Goal: Transaction & Acquisition: Purchase product/service

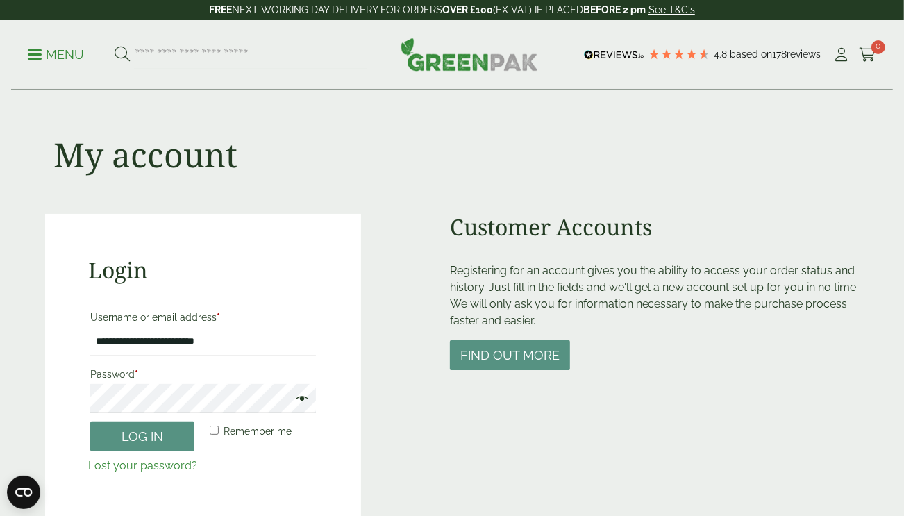
scroll to position [137, 0]
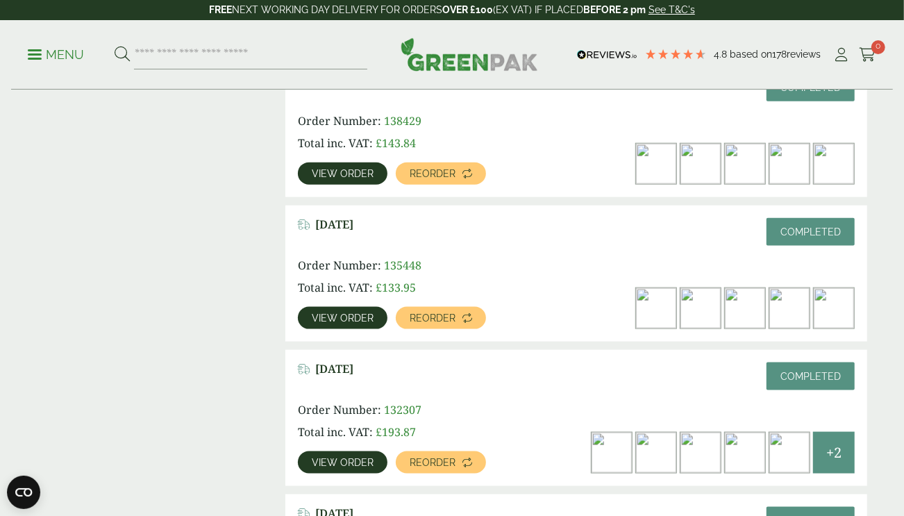
scroll to position [972, 0]
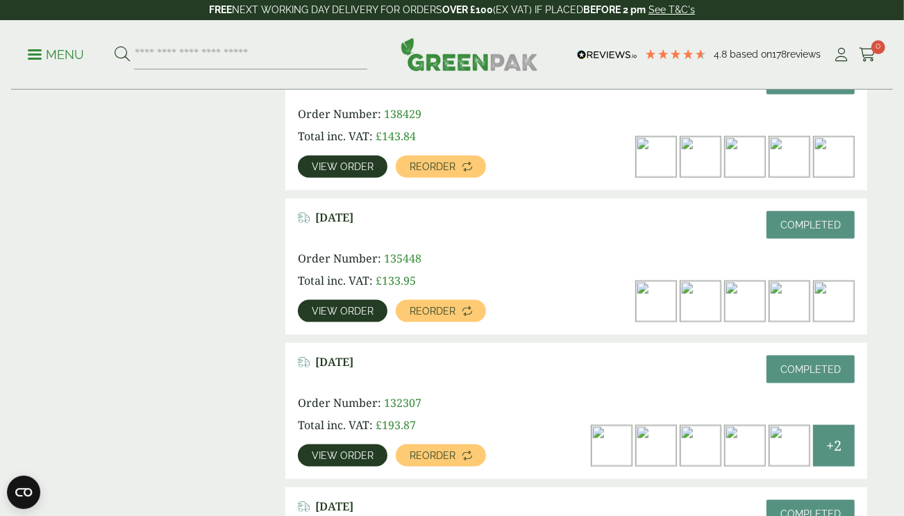
click at [350, 311] on span "View order" at bounding box center [343, 311] width 62 height 10
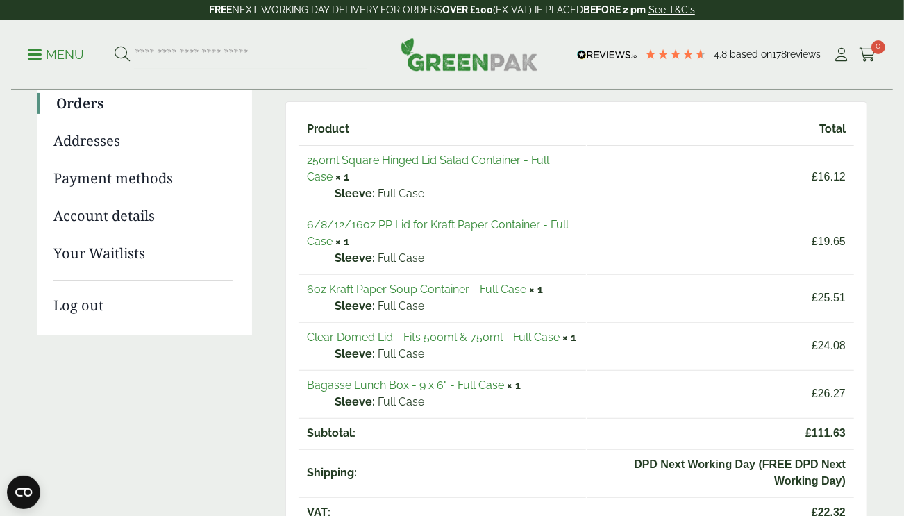
scroll to position [168, 0]
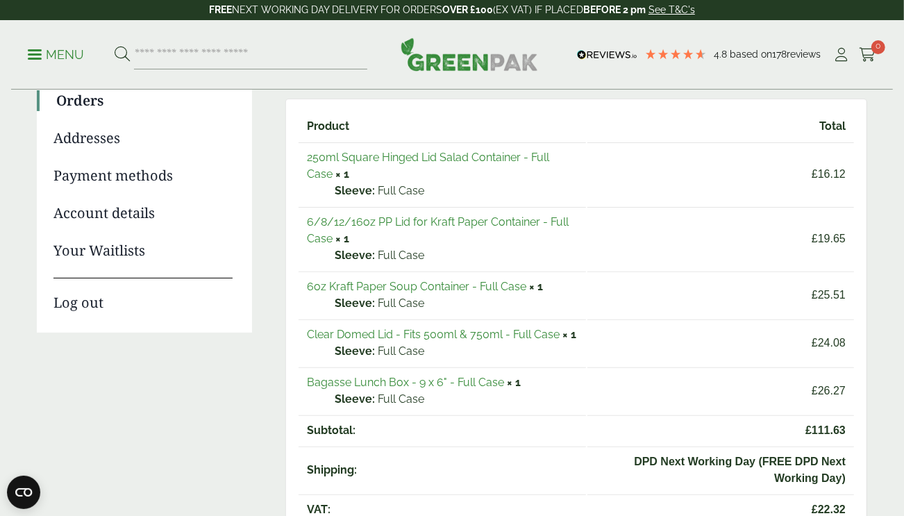
click at [481, 332] on link "Clear Domed Lid - Fits 500ml & 750ml - Full Case" at bounding box center [433, 334] width 253 height 13
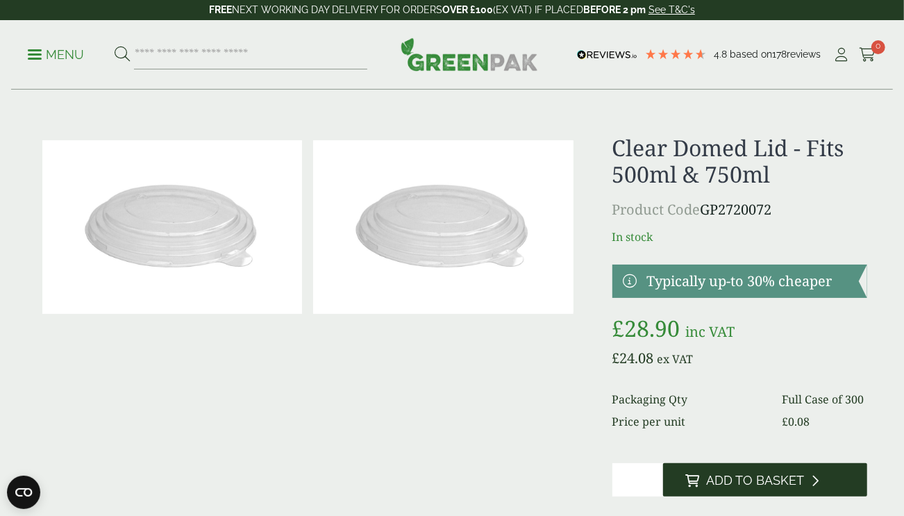
click at [724, 476] on span "Add to Basket" at bounding box center [755, 480] width 98 height 15
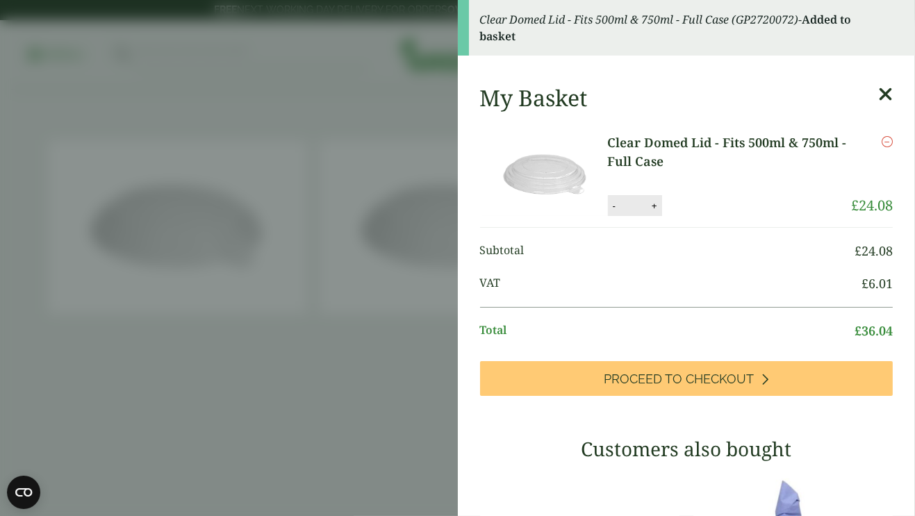
click at [363, 399] on aside "Clear Domed Lid - Fits 500ml & 750ml - Full Case (GP2720072) - Added to basket …" at bounding box center [457, 258] width 915 height 516
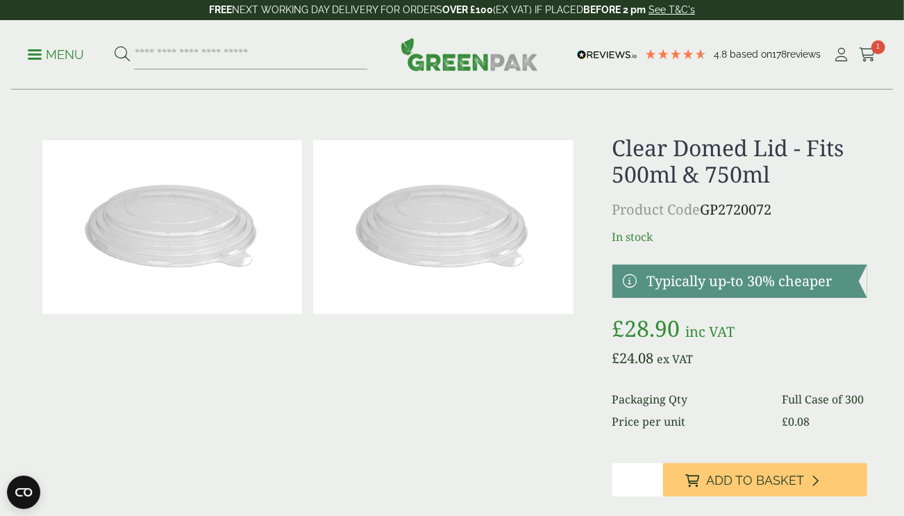
scroll to position [1, 0]
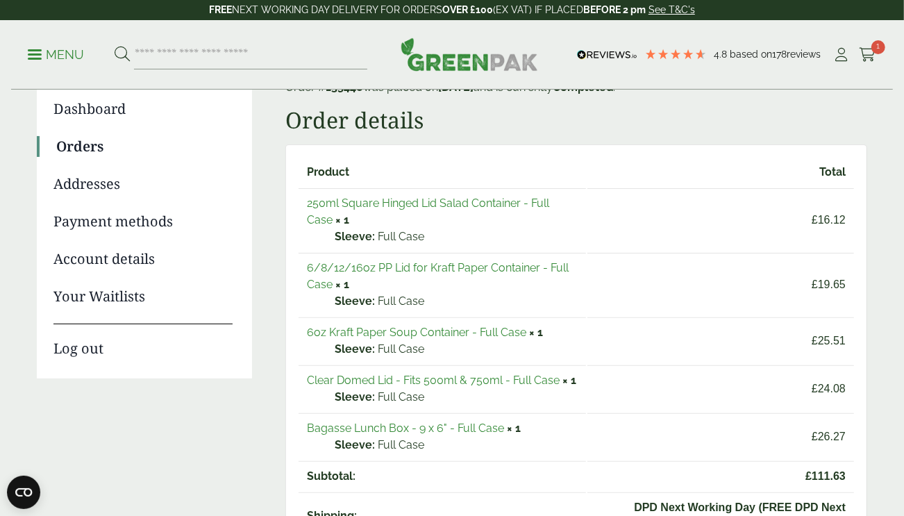
click at [270, 106] on div "Dashboard Orders Addresses Payment methods Account details Your Waitlists Log o…" at bounding box center [452, 514] width 831 height 870
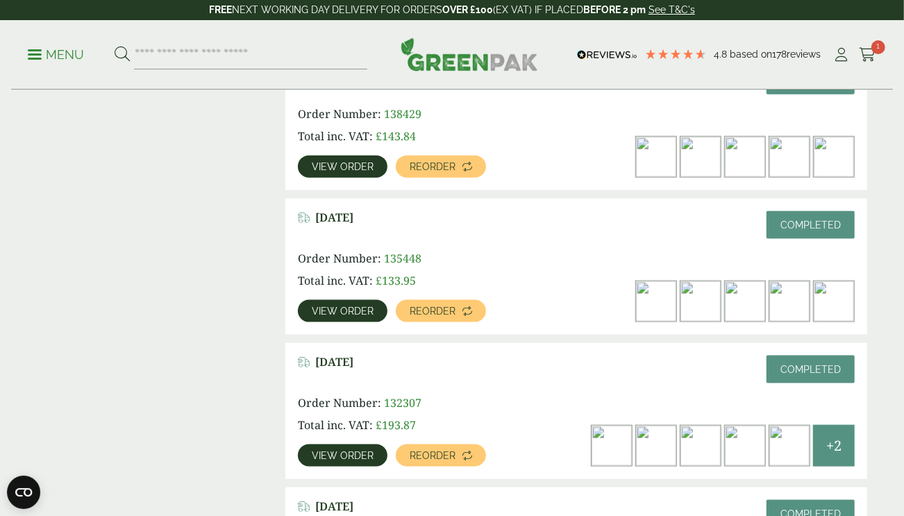
click at [349, 163] on span "View order" at bounding box center [343, 167] width 62 height 10
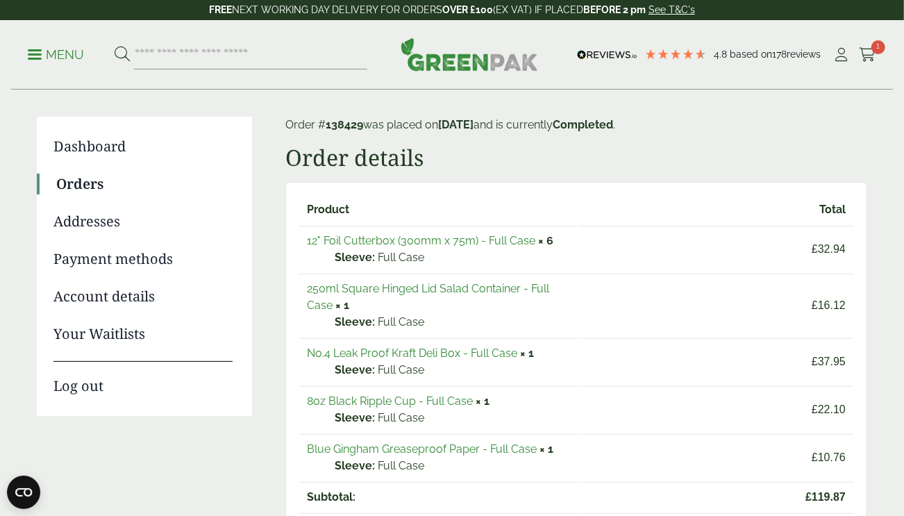
scroll to position [84, 0]
click at [478, 285] on link "250ml Square Hinged Lid Salad Container - Full Case" at bounding box center [428, 298] width 242 height 30
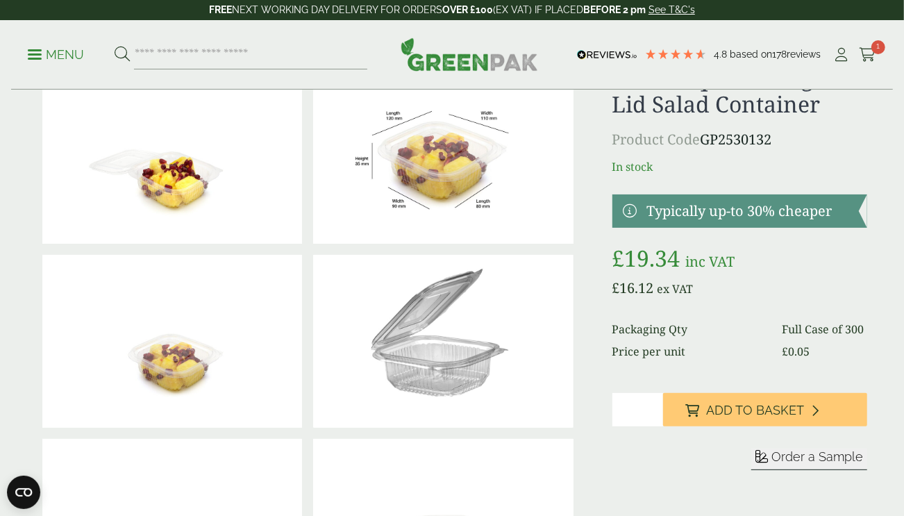
scroll to position [71, 0]
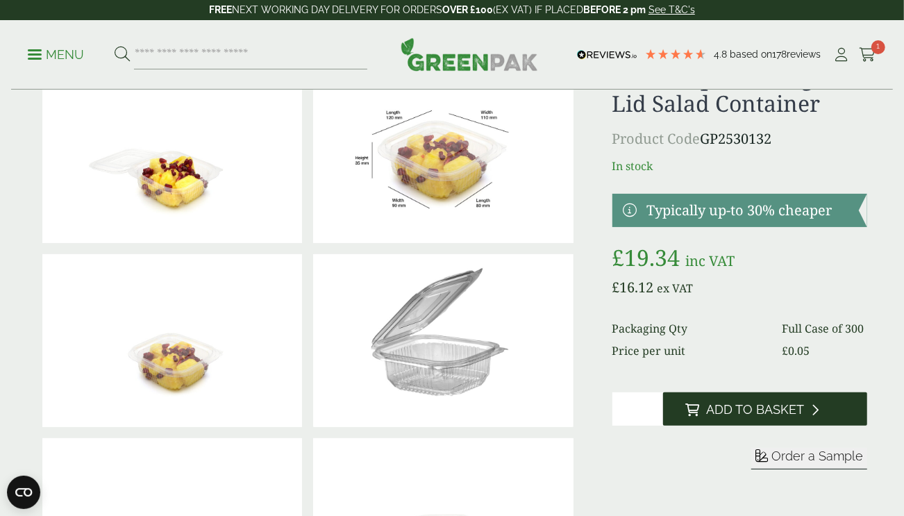
click at [720, 405] on span "Add to Basket" at bounding box center [755, 409] width 98 height 15
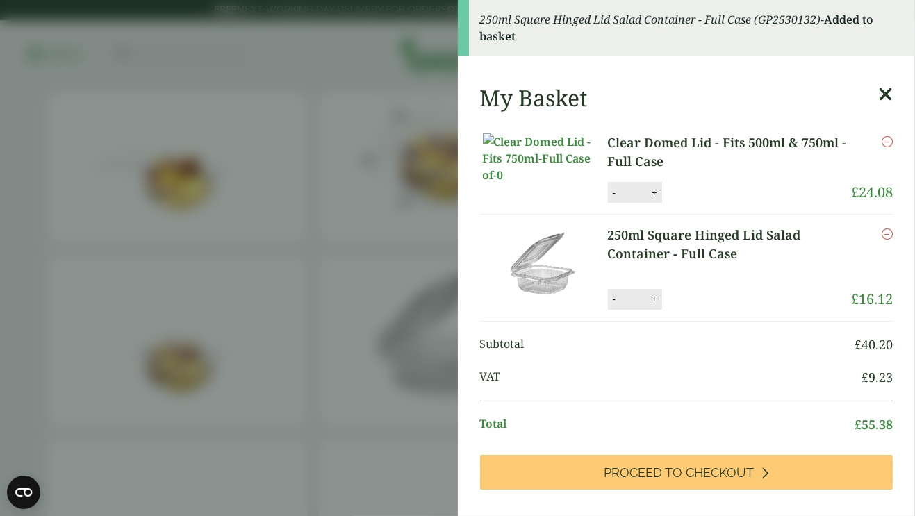
click at [331, 42] on aside "250ml Square Hinged Lid Salad Container - Full Case (GP2530132) - Added to bask…" at bounding box center [457, 258] width 915 height 516
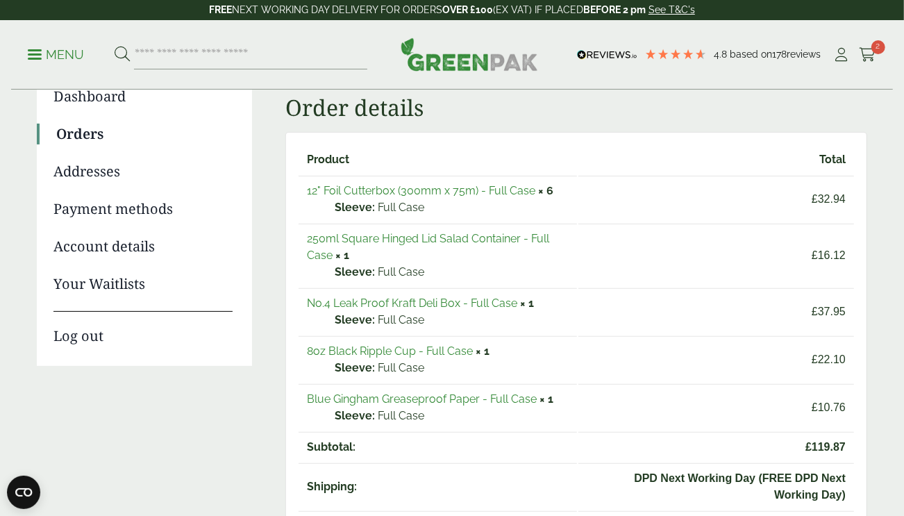
scroll to position [135, 0]
click at [460, 301] on link "No.4 Leak Proof Kraft Deli Box - Full Case" at bounding box center [412, 302] width 210 height 13
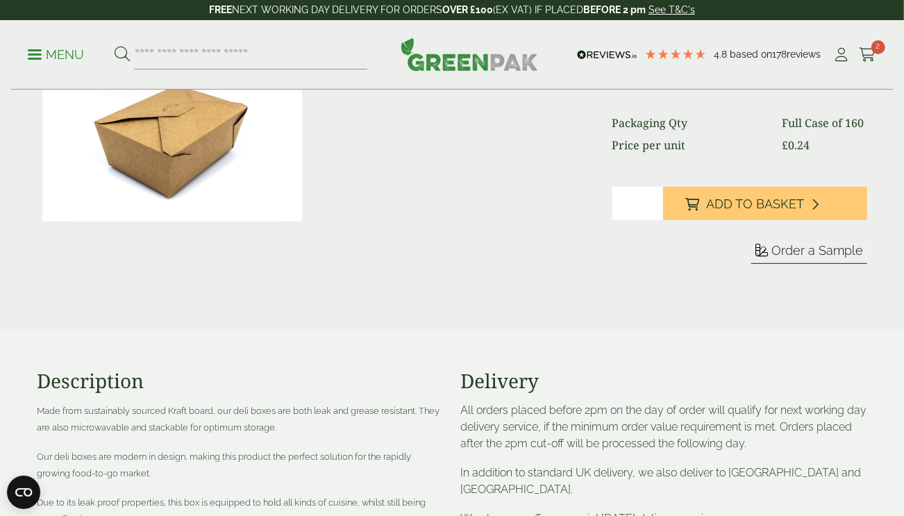
scroll to position [206, 0]
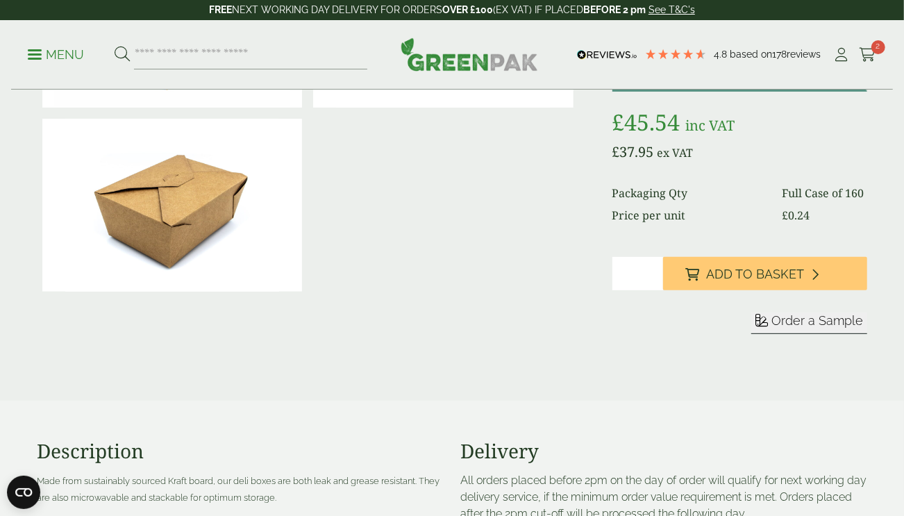
click at [460, 301] on div at bounding box center [308, 147] width 542 height 439
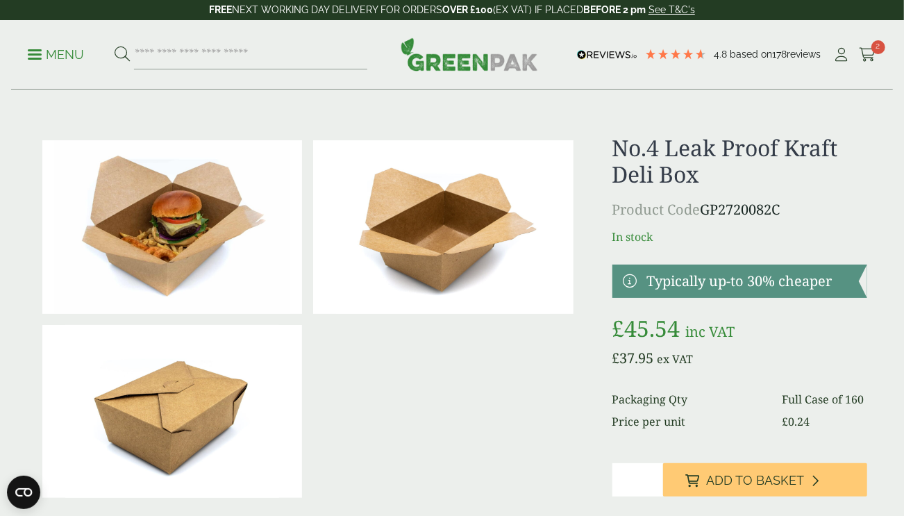
scroll to position [1, 0]
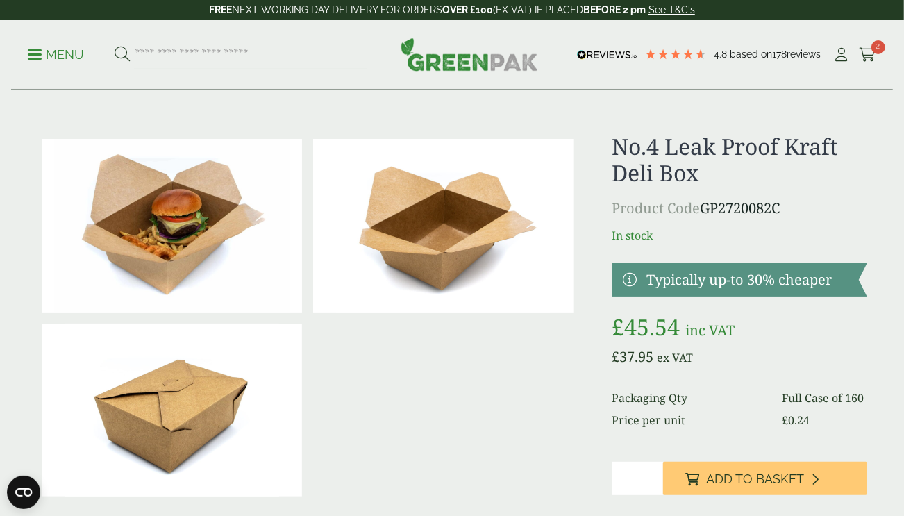
click at [508, 237] on img at bounding box center [443, 226] width 260 height 174
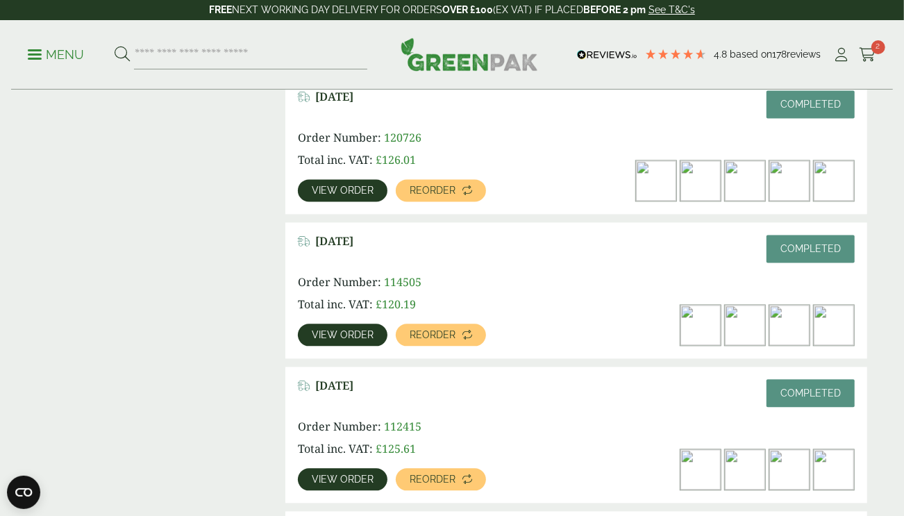
scroll to position [1692, 0]
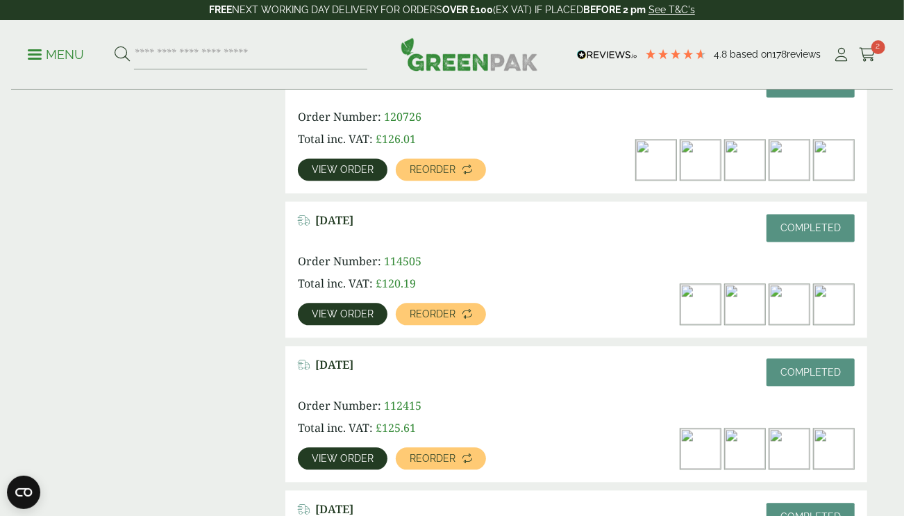
click at [336, 179] on link "View order" at bounding box center [343, 169] width 90 height 22
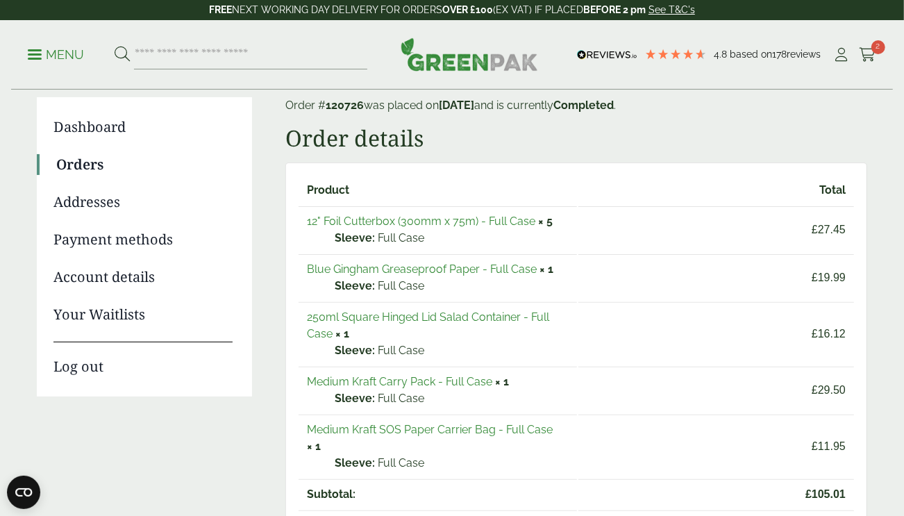
scroll to position [111, 0]
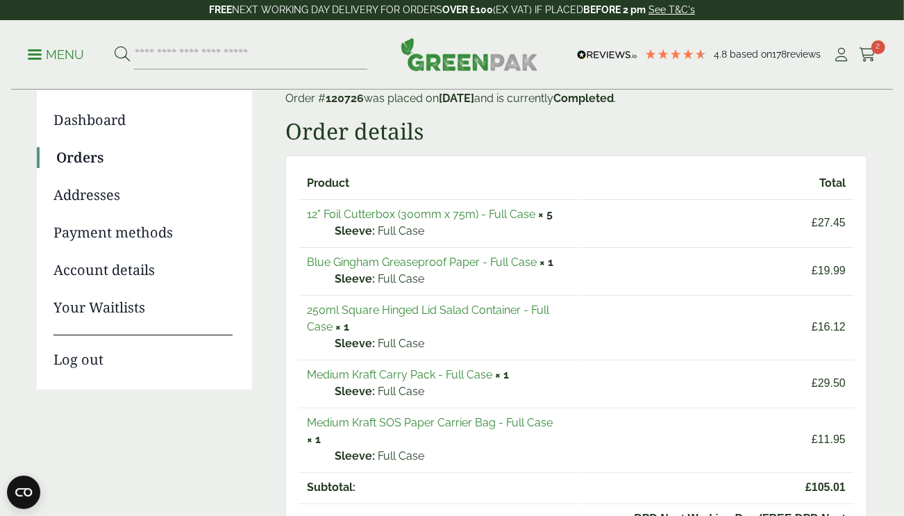
click at [396, 421] on link "Medium Kraft SOS Paper Carrier Bag - Full Case" at bounding box center [430, 422] width 246 height 13
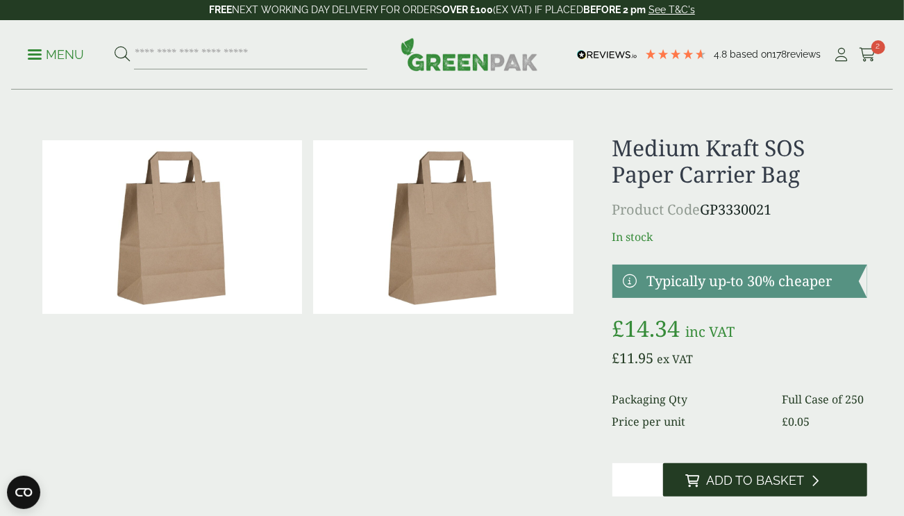
click at [705, 476] on button "Add to Basket" at bounding box center [765, 479] width 204 height 33
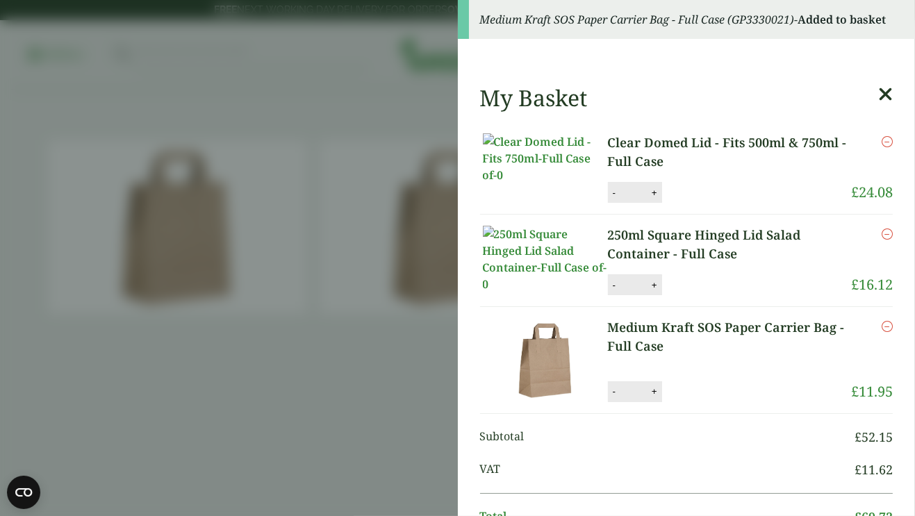
click at [306, 397] on aside "Medium Kraft SOS Paper Carrier Bag - Full Case (GP3330021) - Added to basket My…" at bounding box center [457, 258] width 915 height 516
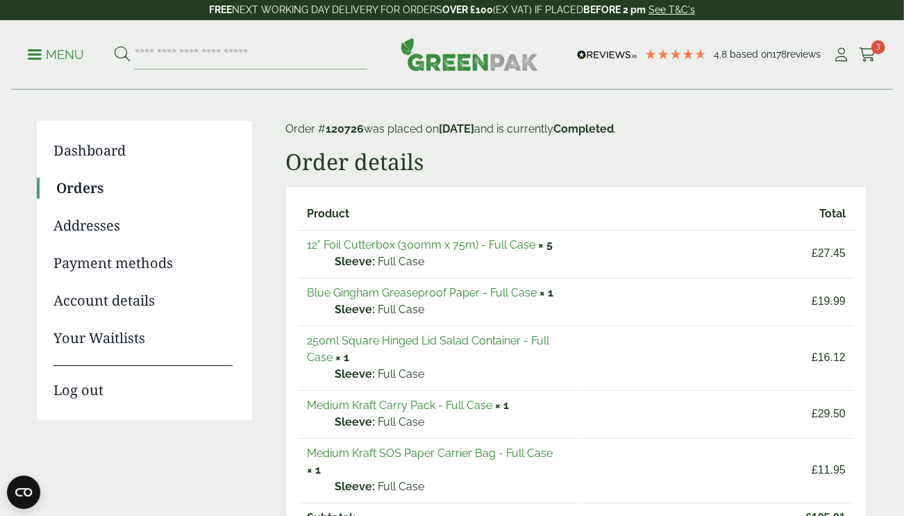
scroll to position [76, 0]
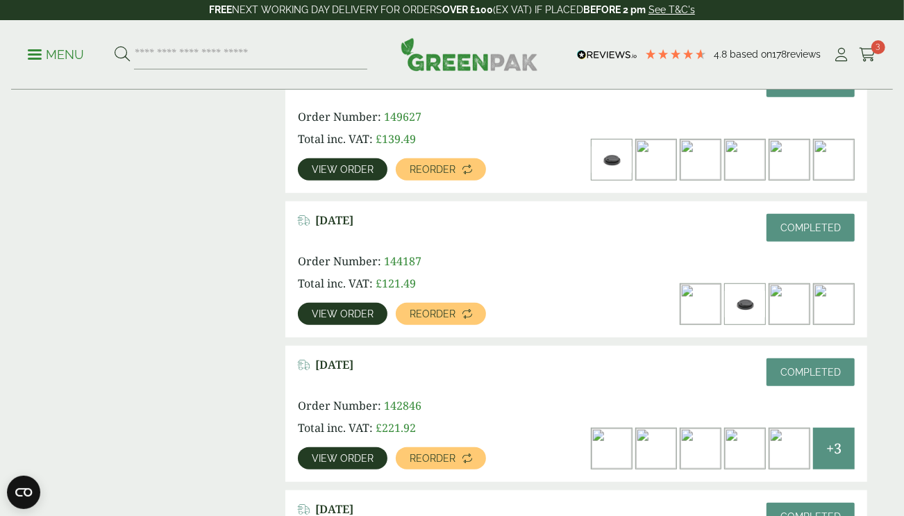
scroll to position [538, 0]
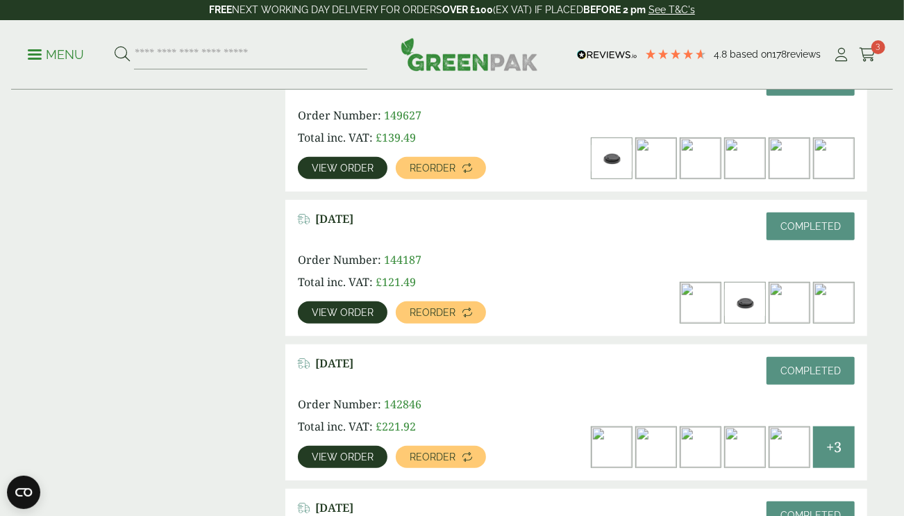
click at [534, 380] on div "[DATE] Completed" at bounding box center [576, 371] width 557 height 28
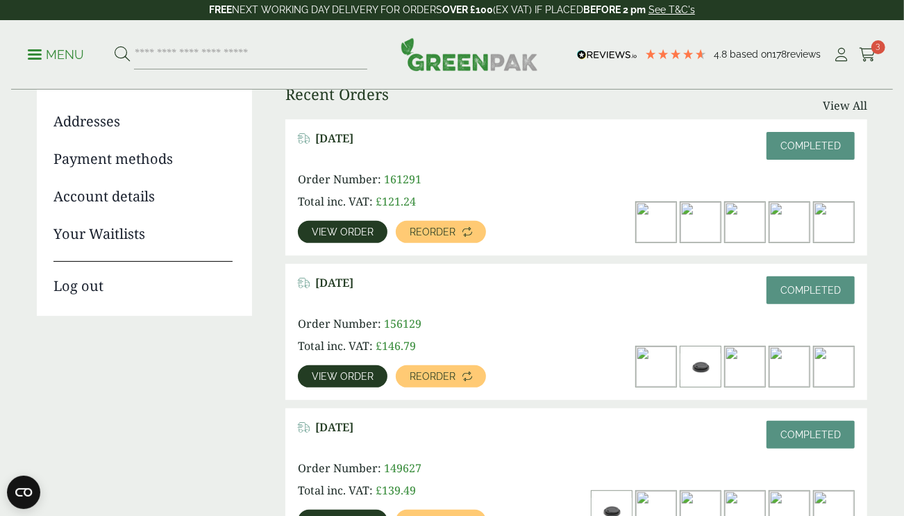
scroll to position [185, 0]
click at [338, 227] on span "View order" at bounding box center [343, 232] width 62 height 10
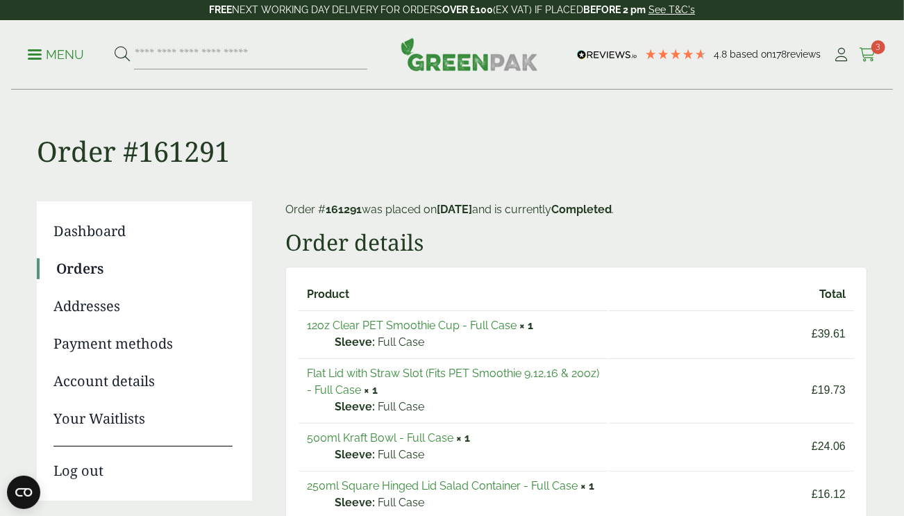
click at [870, 48] on icon at bounding box center [867, 55] width 17 height 14
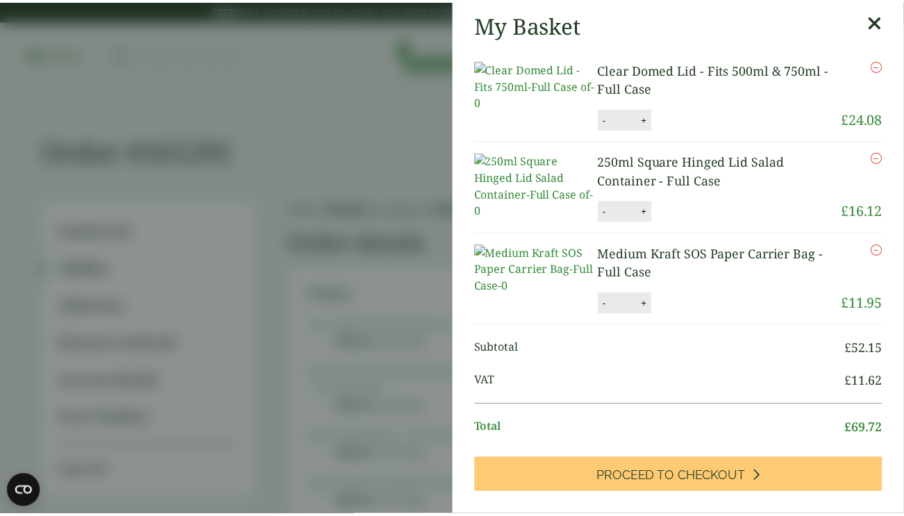
scroll to position [1, 0]
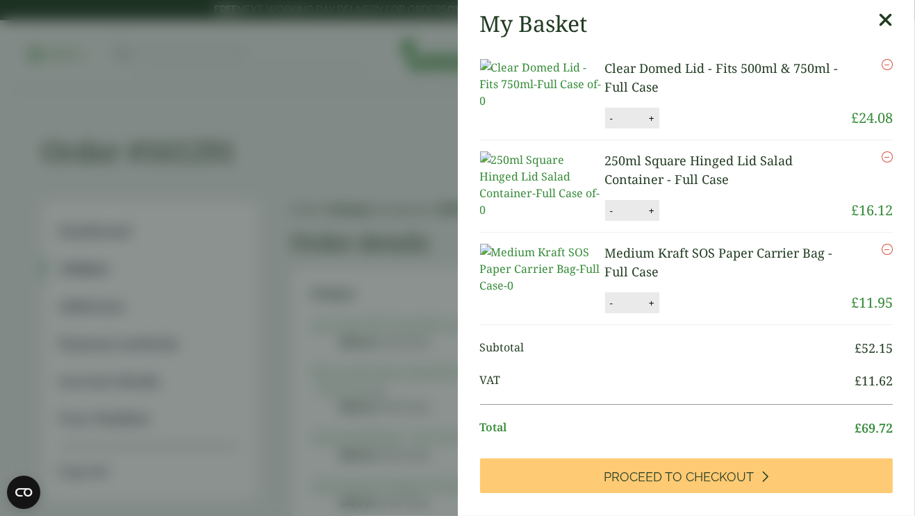
click at [305, 98] on aside "My Basket Clear Domed Lid - Fits 500ml & 750ml - Full Case Clear Domed Lid - Fi…" at bounding box center [457, 258] width 915 height 516
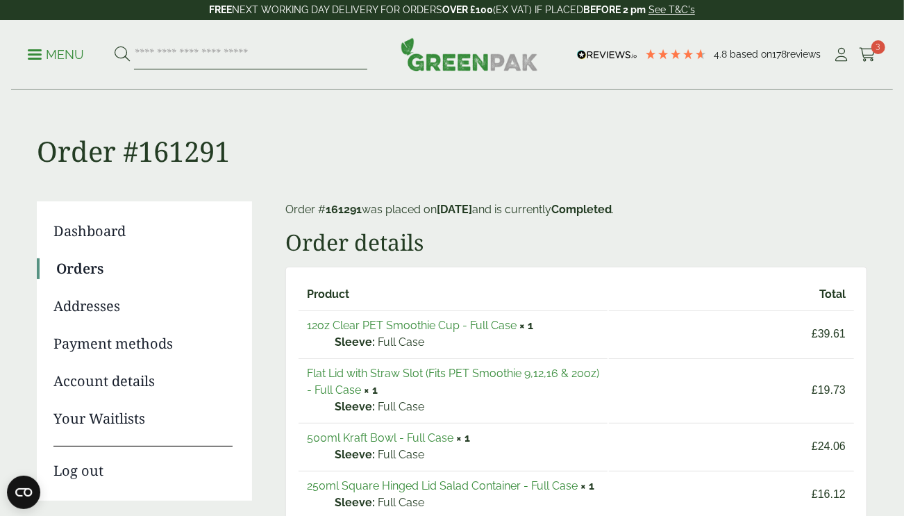
click at [256, 60] on input "search" at bounding box center [250, 54] width 233 height 29
type input "******"
click at [115, 46] on button at bounding box center [122, 55] width 15 height 18
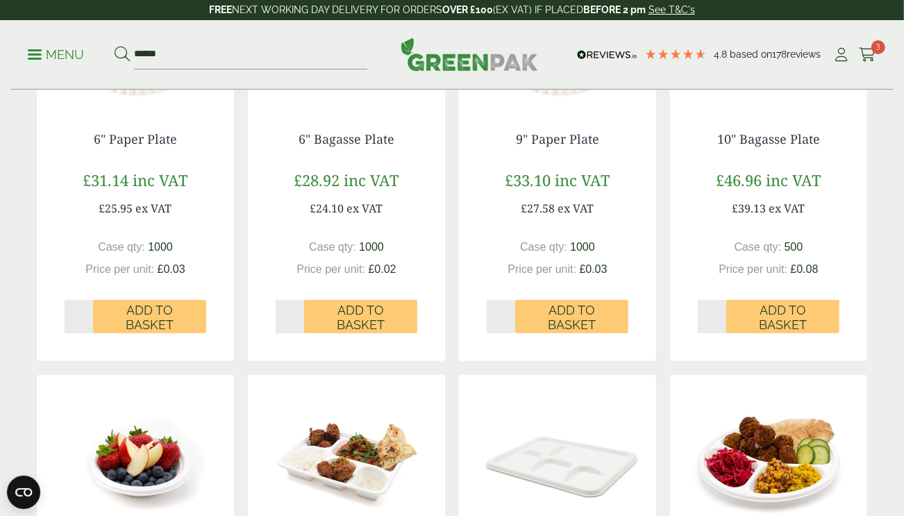
scroll to position [367, 0]
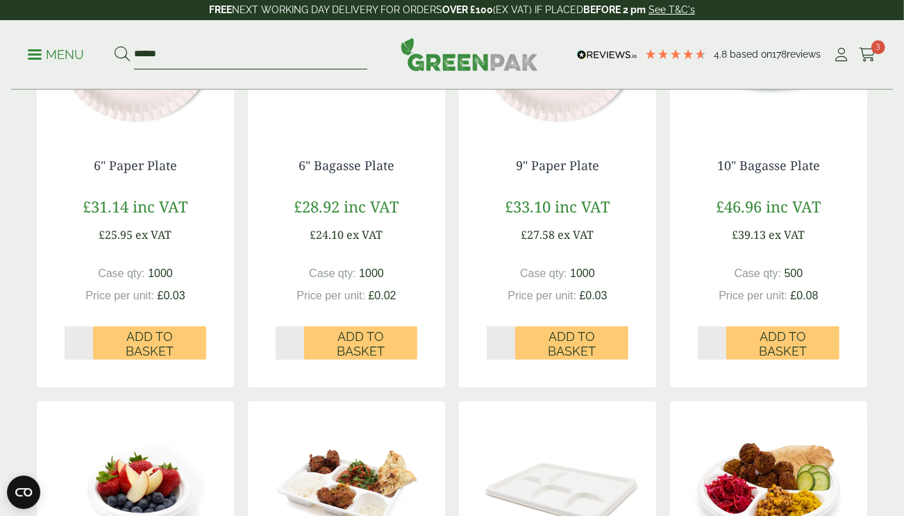
drag, startPoint x: 176, startPoint y: 59, endPoint x: 110, endPoint y: 49, distance: 67.4
click at [110, 49] on ul "Menu ******" at bounding box center [198, 54] width 340 height 29
type input "*******"
click at [115, 46] on button at bounding box center [122, 55] width 15 height 18
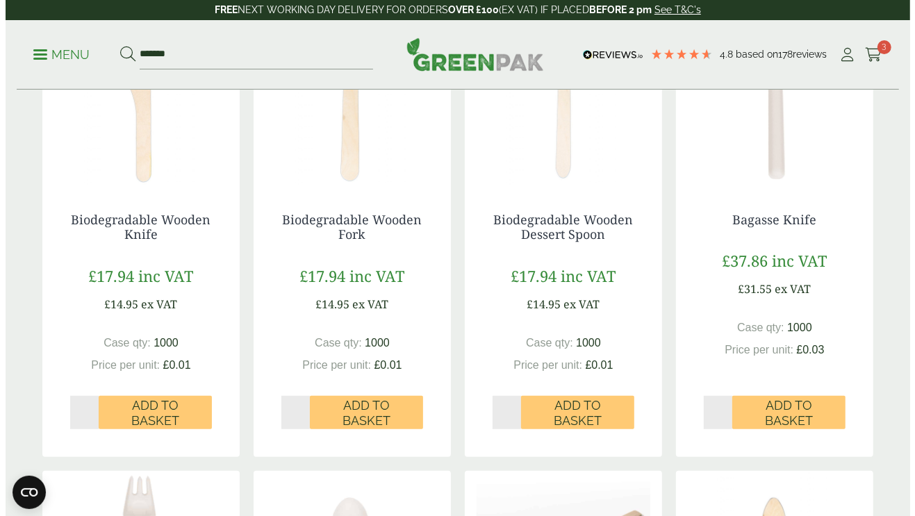
scroll to position [317, 0]
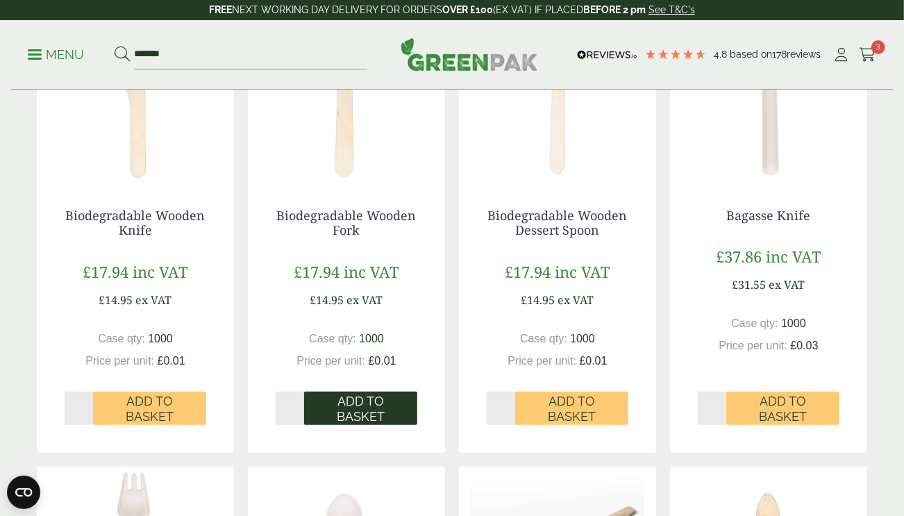
click at [363, 410] on span "Add to Basket" at bounding box center [361, 409] width 94 height 30
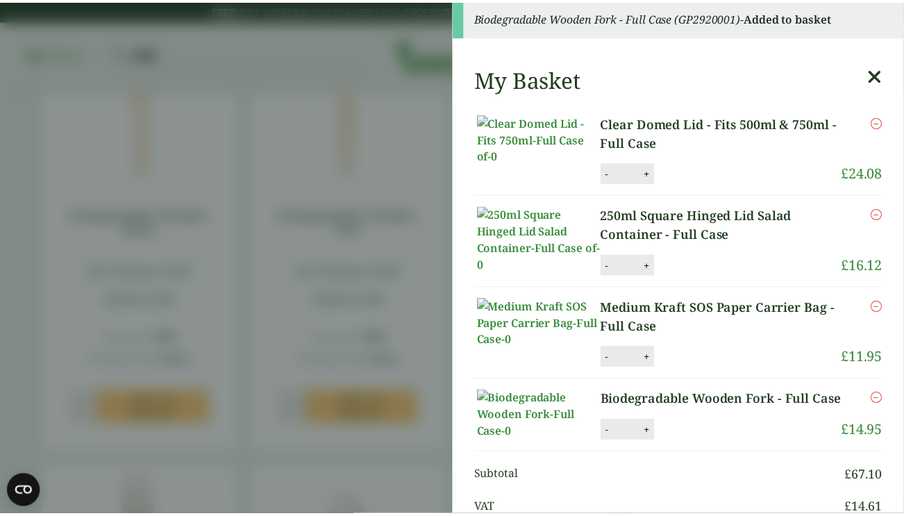
scroll to position [0, 0]
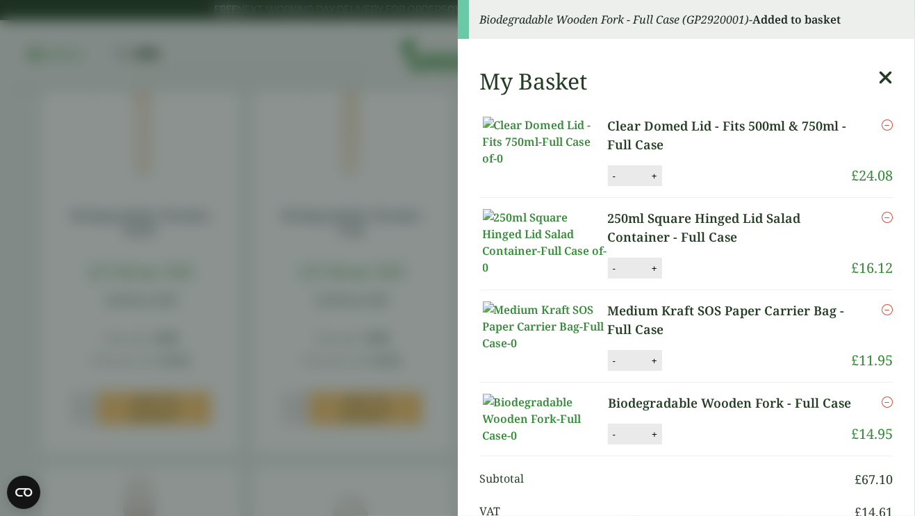
click at [335, 163] on aside "Biodegradable Wooden Fork - Full Case (GP2920001) - Added to basket My Basket C…" at bounding box center [457, 258] width 915 height 516
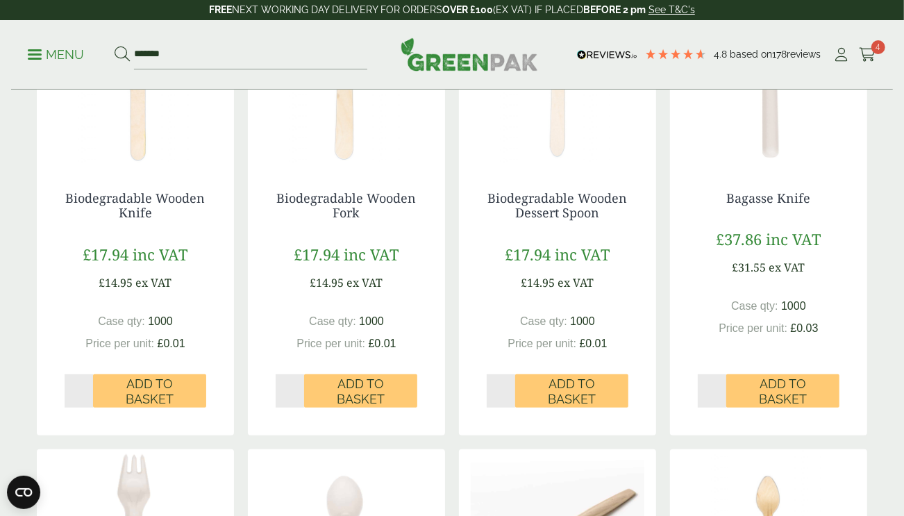
scroll to position [335, 0]
click at [179, 51] on input "*******" at bounding box center [250, 54] width 233 height 29
click at [115, 46] on button at bounding box center [122, 55] width 15 height 18
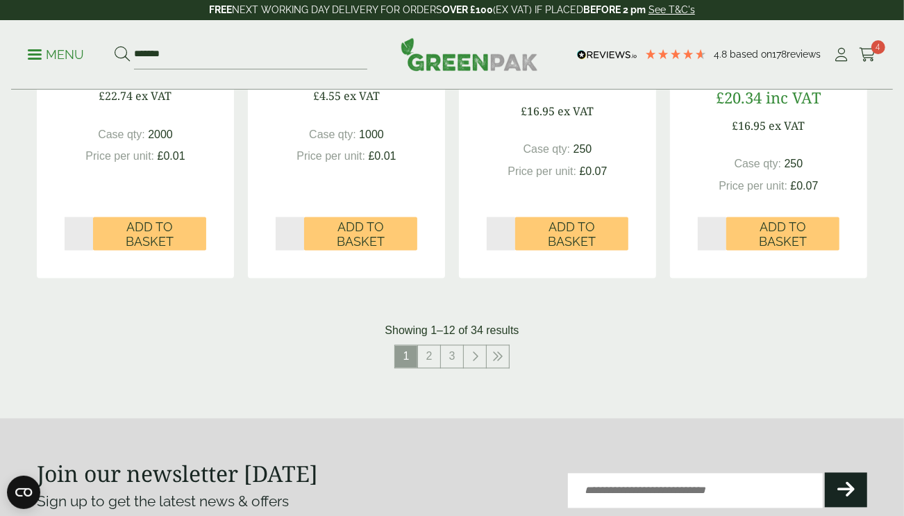
scroll to position [1495, 0]
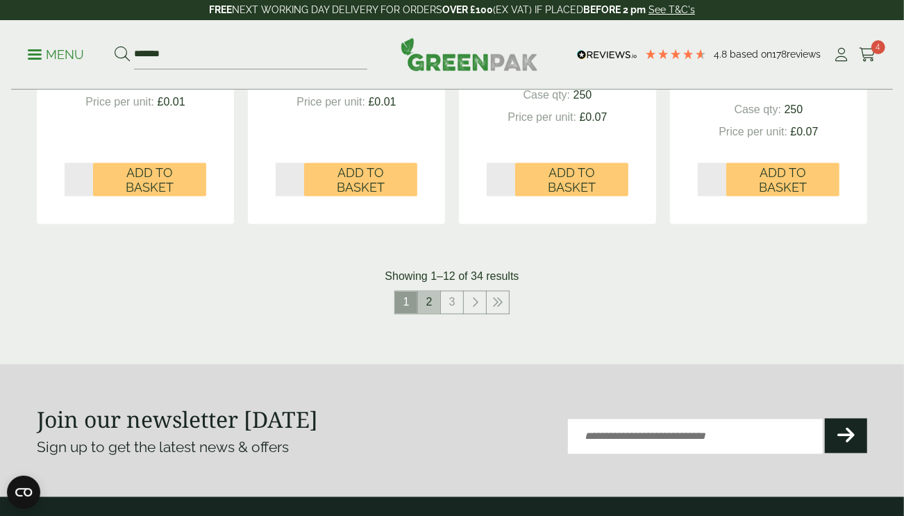
click at [433, 310] on link "2" at bounding box center [429, 303] width 22 height 22
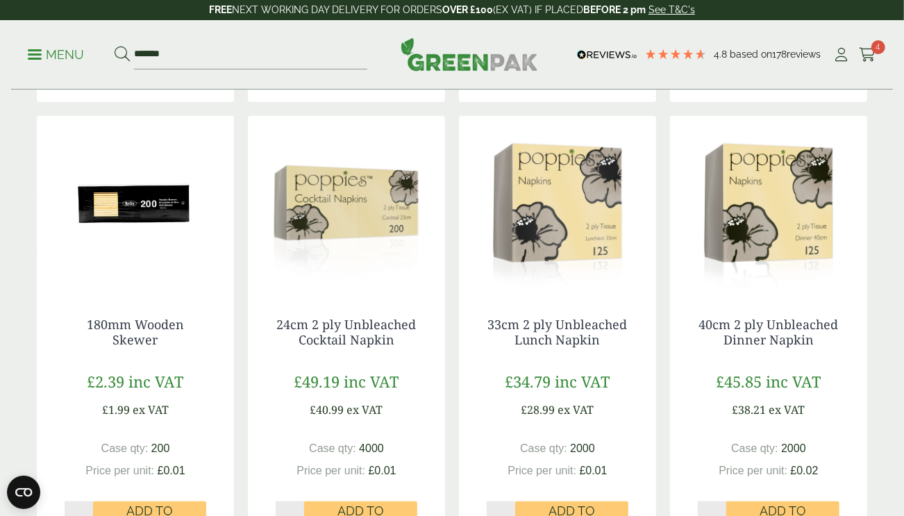
scroll to position [688, 0]
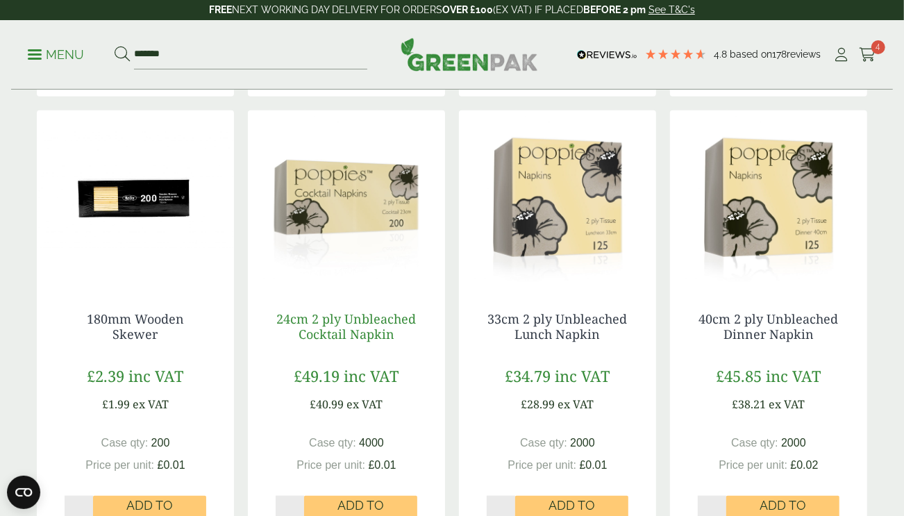
click at [358, 331] on link "24cm 2 ply Unbleached Cocktail Napkin" at bounding box center [347, 326] width 140 height 32
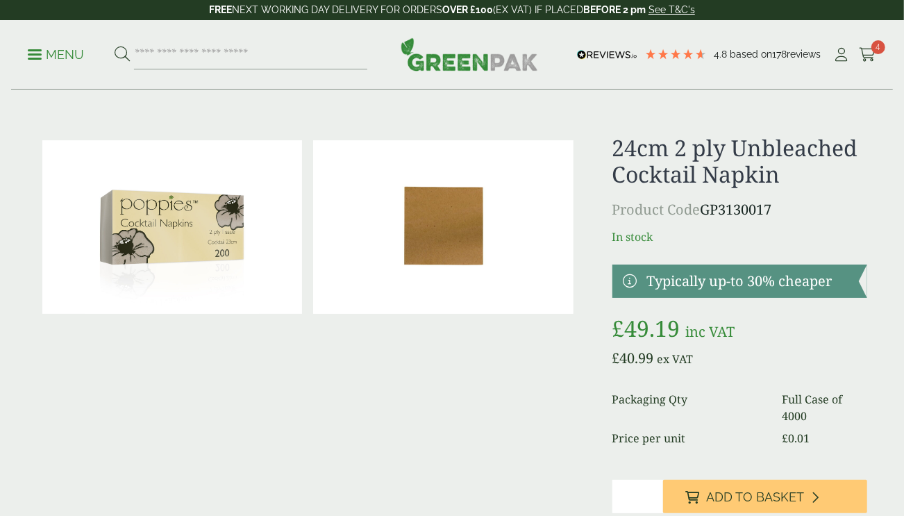
click at [456, 235] on img at bounding box center [443, 227] width 260 height 174
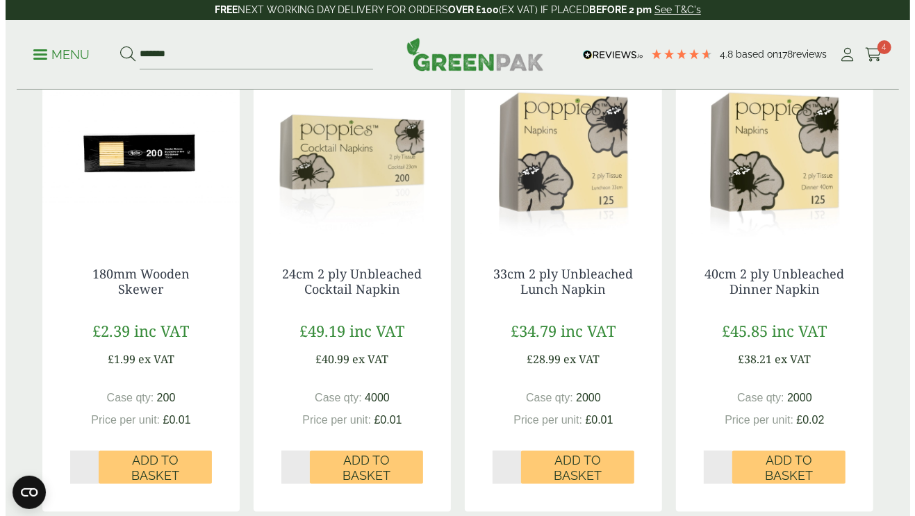
scroll to position [731, 0]
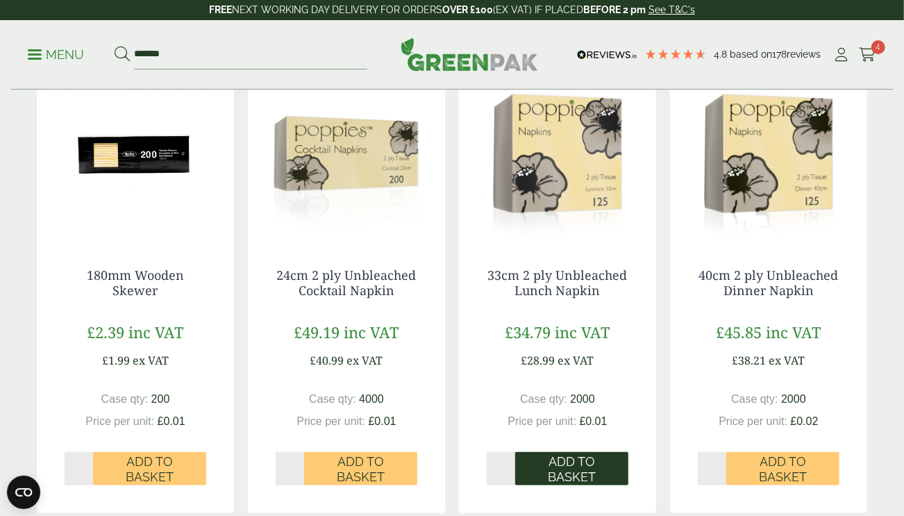
click at [570, 468] on span "Add to Basket" at bounding box center [572, 469] width 94 height 30
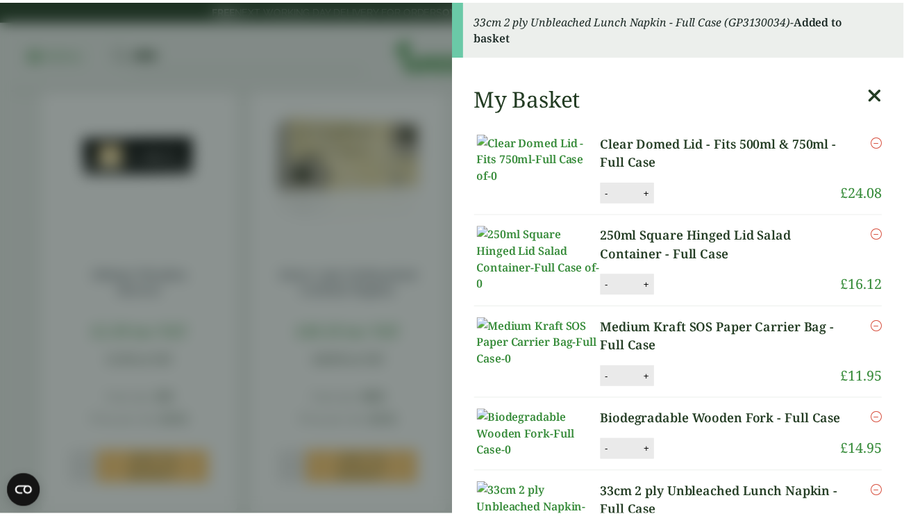
scroll to position [3, 0]
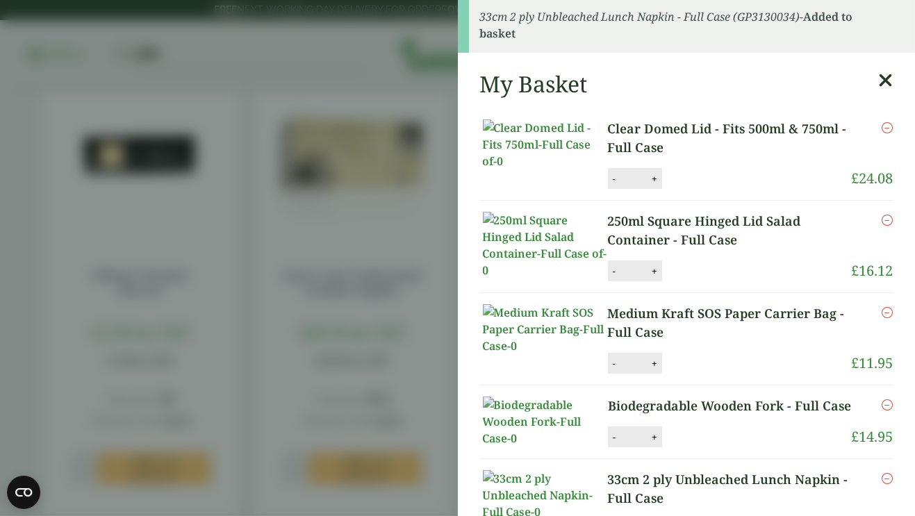
click at [349, 92] on aside "33cm 2 ply Unbleached Lunch Napkin - Full Case (GP3130034) - Added to basket My…" at bounding box center [457, 258] width 915 height 516
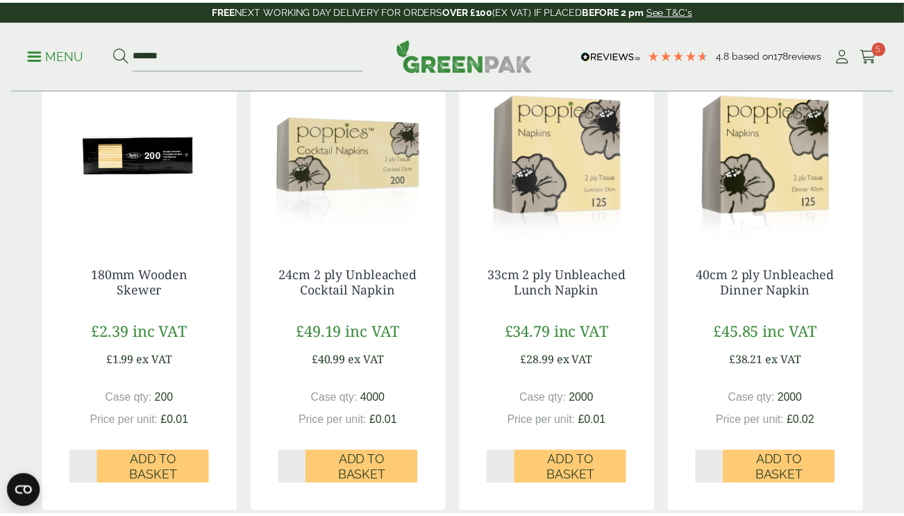
scroll to position [0, 0]
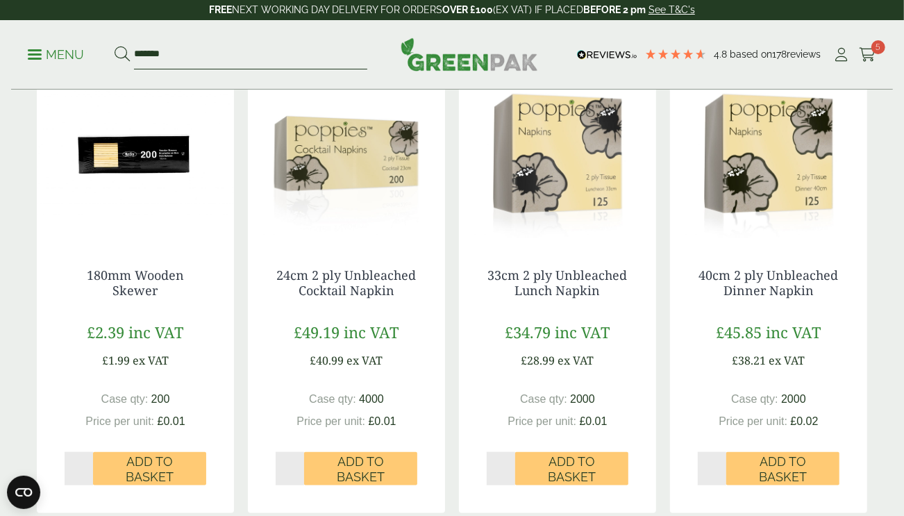
drag, startPoint x: 210, startPoint y: 53, endPoint x: 131, endPoint y: 58, distance: 79.4
click at [131, 58] on form "*******" at bounding box center [241, 54] width 253 height 29
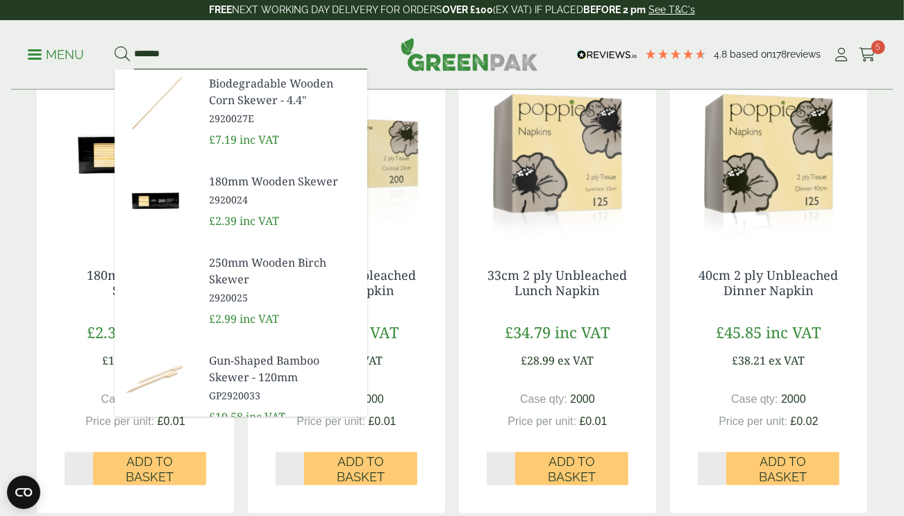
type input "*******"
click at [115, 46] on button at bounding box center [122, 55] width 15 height 18
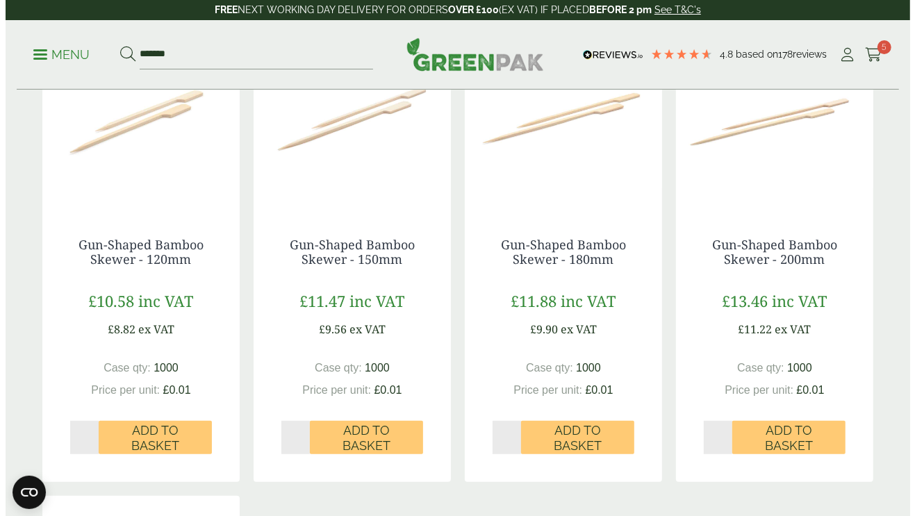
scroll to position [290, 0]
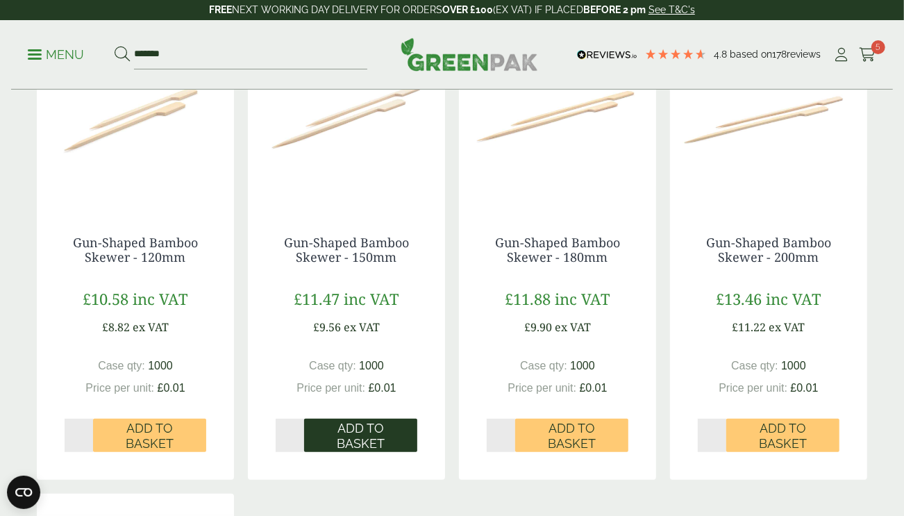
click at [337, 429] on span "Add to Basket" at bounding box center [361, 436] width 94 height 30
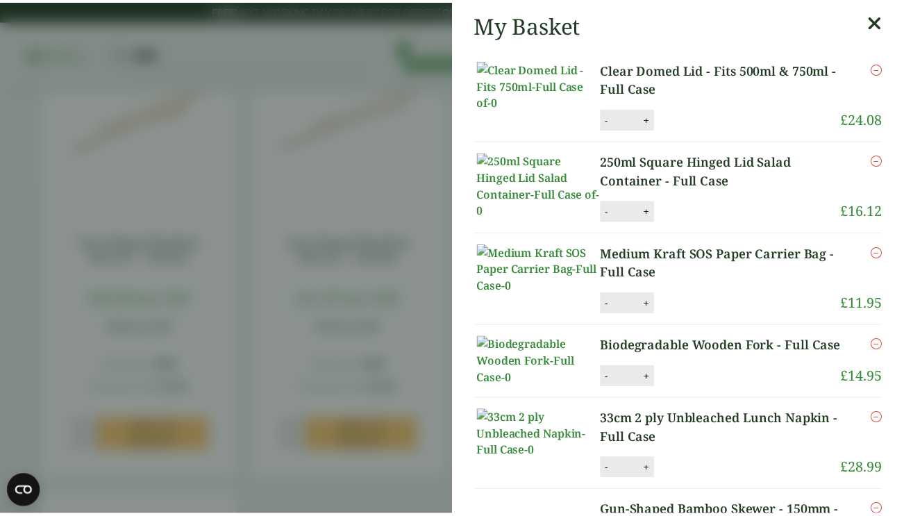
scroll to position [1, 0]
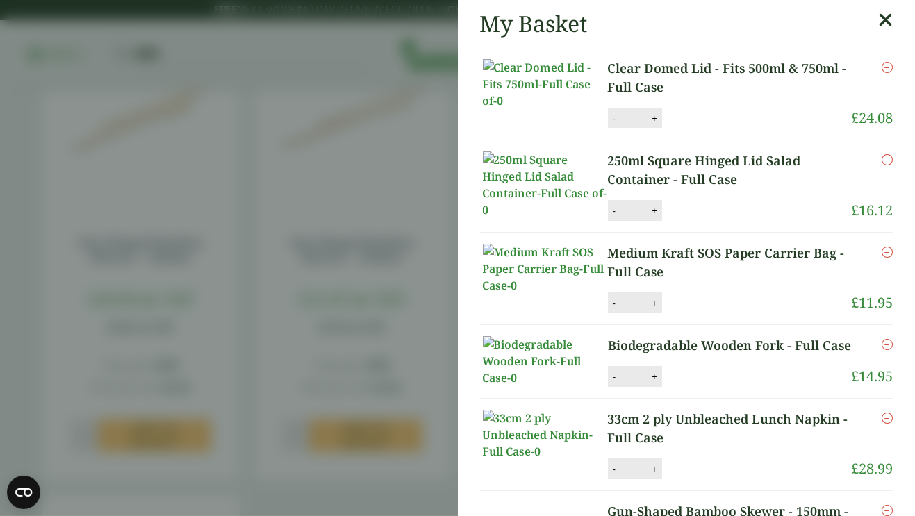
click at [416, 147] on aside "My Basket Clear Domed Lid - Fits 500ml & 750ml - Full Case Clear Domed Lid - Fi…" at bounding box center [457, 258] width 915 height 516
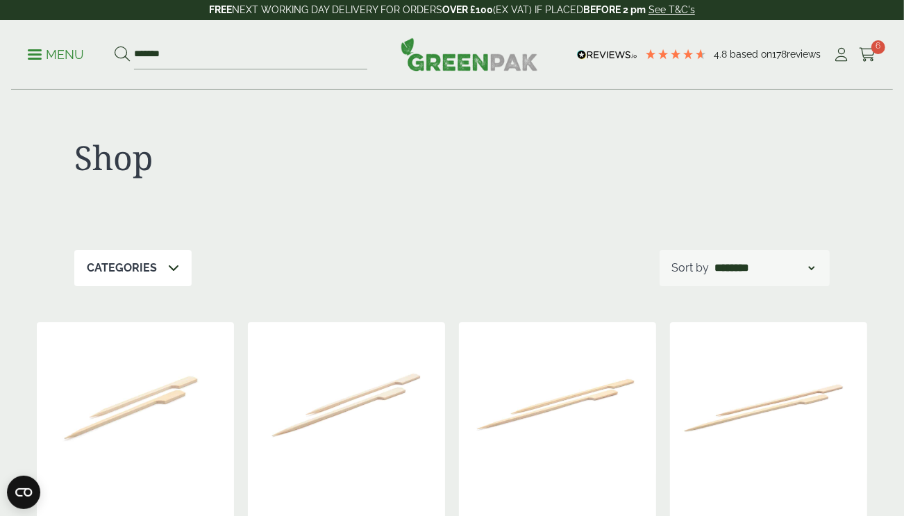
scroll to position [0, 0]
drag, startPoint x: 183, startPoint y: 51, endPoint x: 103, endPoint y: 62, distance: 80.6
click at [103, 62] on ul "Menu *******" at bounding box center [198, 54] width 340 height 29
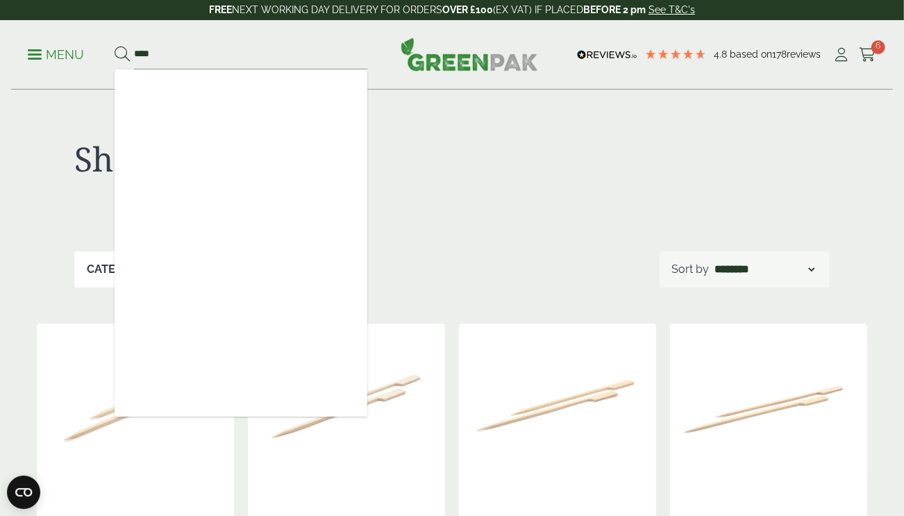
click at [472, 131] on div "Shop" at bounding box center [452, 170] width 756 height 161
drag, startPoint x: 176, startPoint y: 51, endPoint x: 122, endPoint y: 53, distance: 53.5
click at [122, 53] on form "***" at bounding box center [241, 54] width 253 height 29
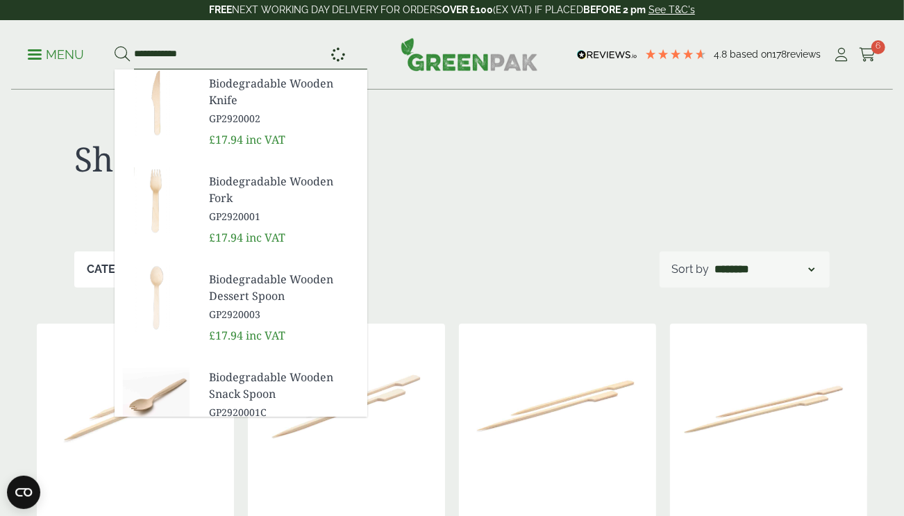
type input "**********"
click at [115, 46] on button at bounding box center [122, 55] width 15 height 18
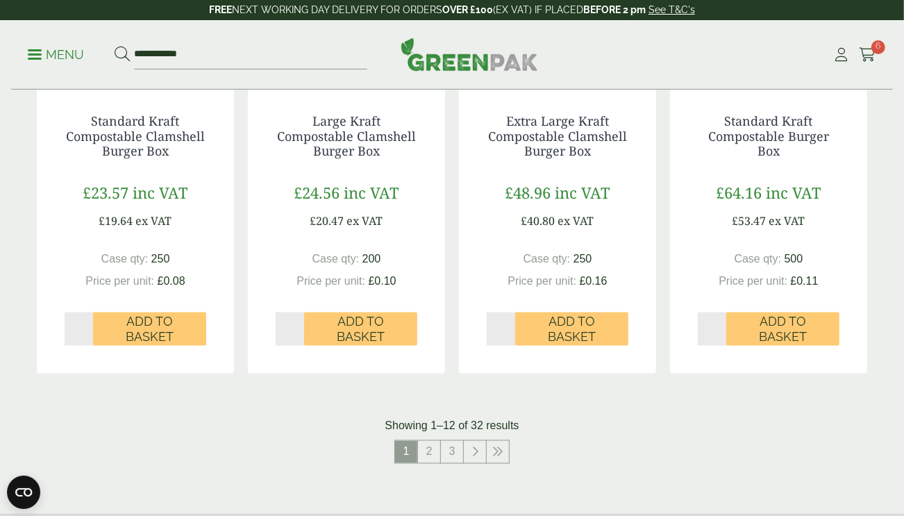
scroll to position [1399, 0]
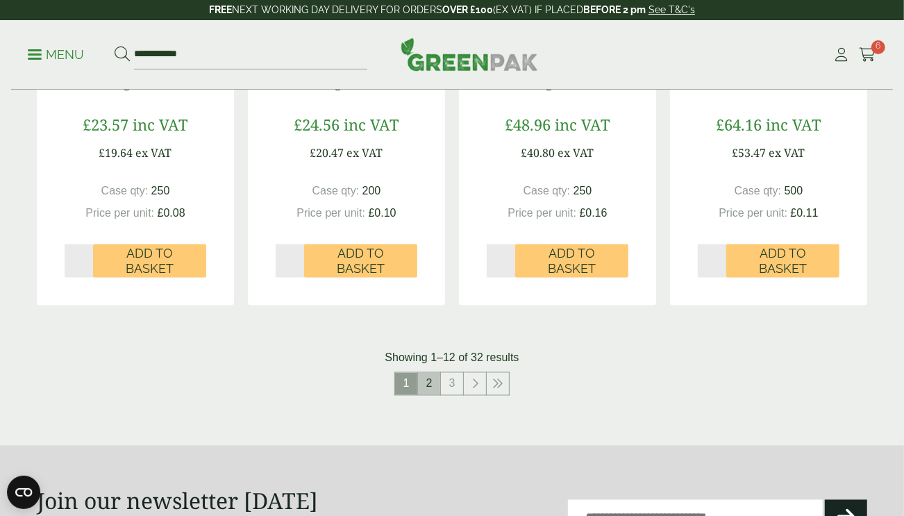
click at [429, 384] on link "2" at bounding box center [429, 384] width 22 height 22
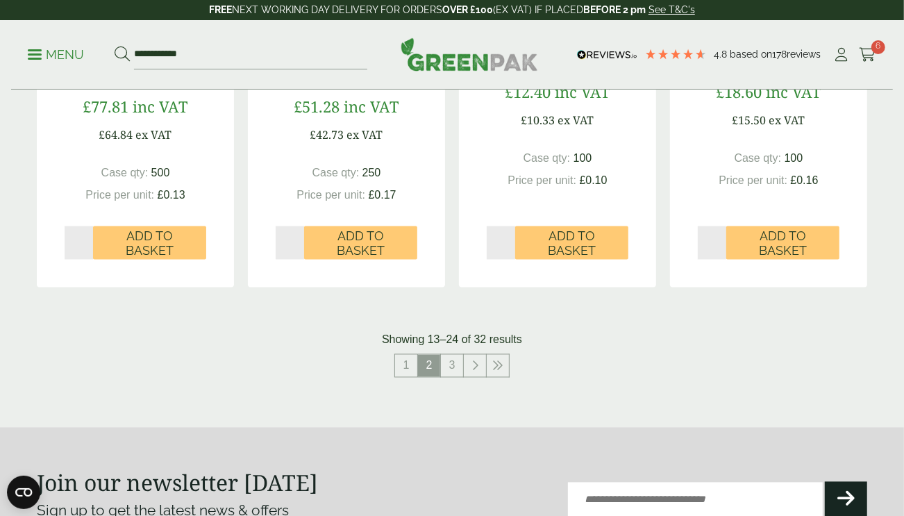
scroll to position [1432, 0]
click at [456, 366] on link "3" at bounding box center [452, 365] width 22 height 22
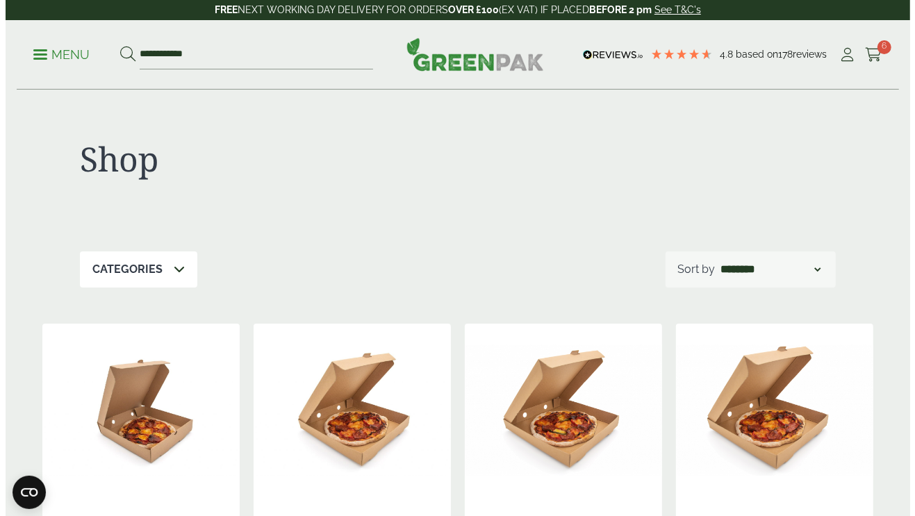
scroll to position [6, 0]
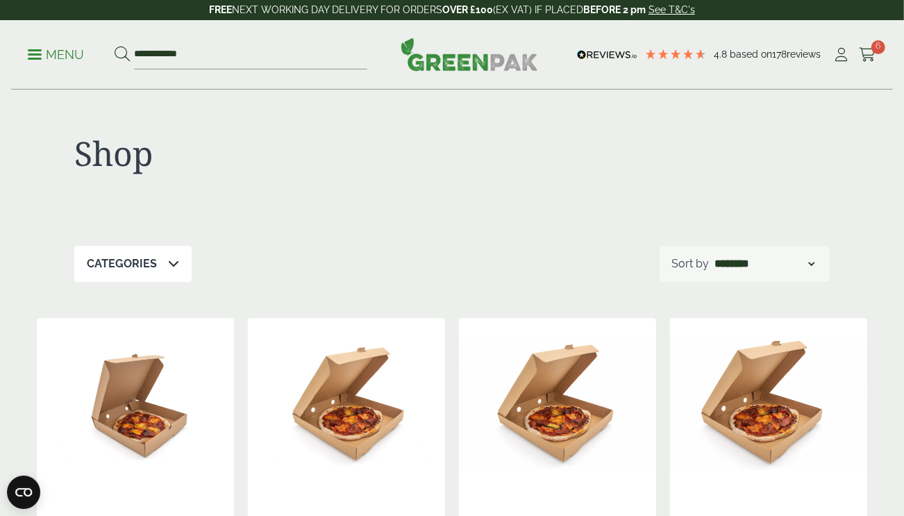
click at [31, 58] on link "Menu" at bounding box center [56, 54] width 56 height 14
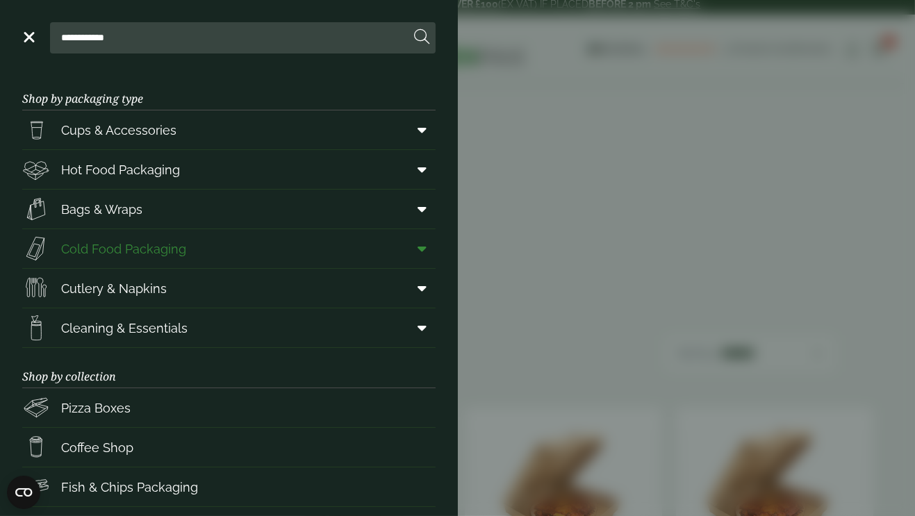
click at [181, 245] on span "Cold Food Packaging" at bounding box center [123, 249] width 125 height 19
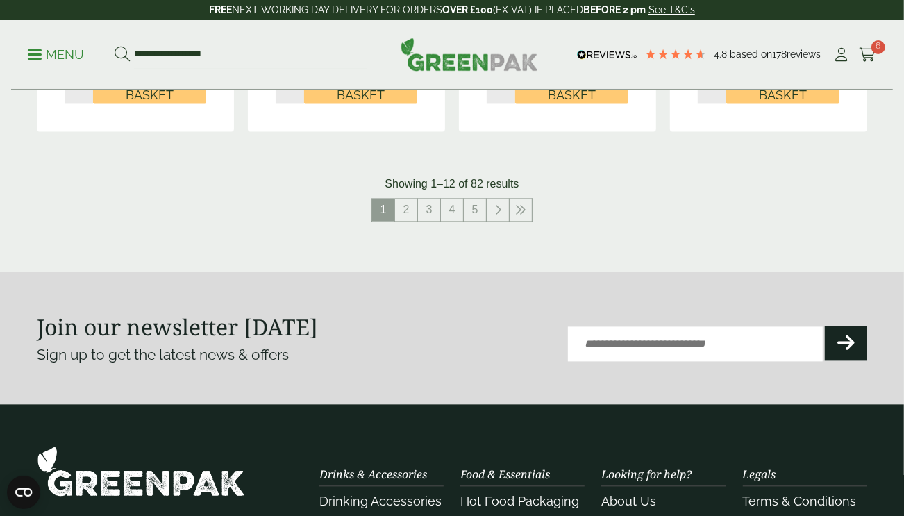
scroll to position [1645, 0]
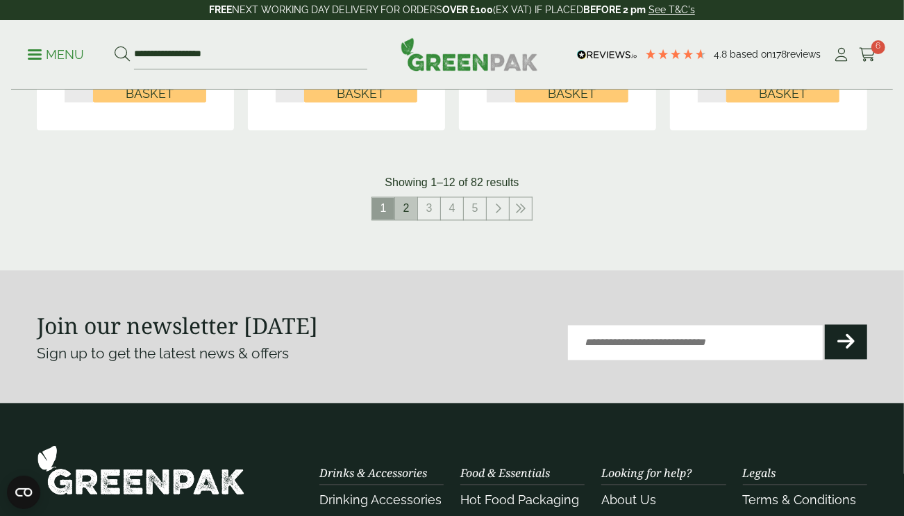
click at [406, 215] on link "2" at bounding box center [406, 208] width 22 height 22
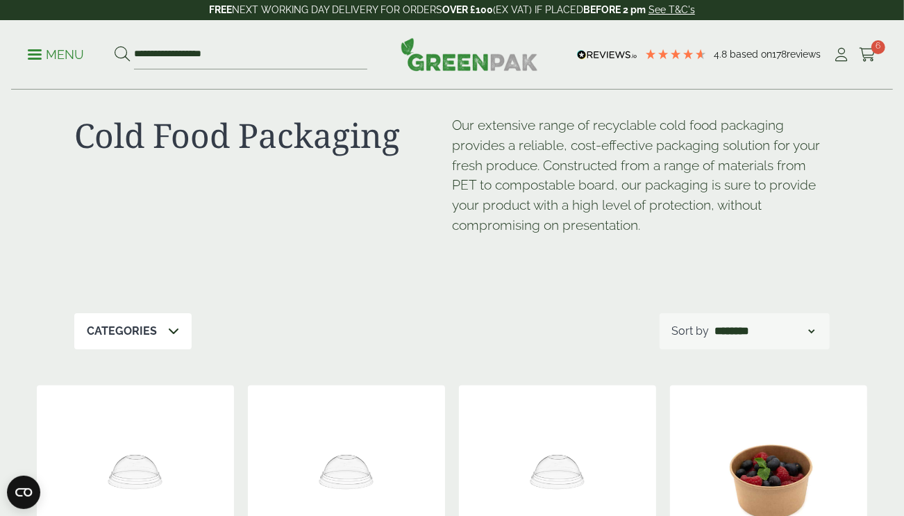
scroll to position [23, 0]
click at [838, 54] on icon at bounding box center [841, 55] width 17 height 14
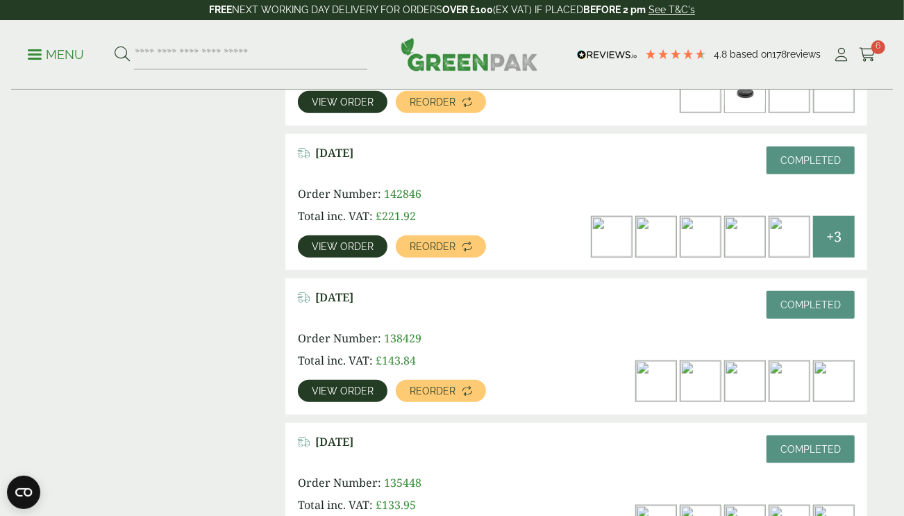
scroll to position [753, 0]
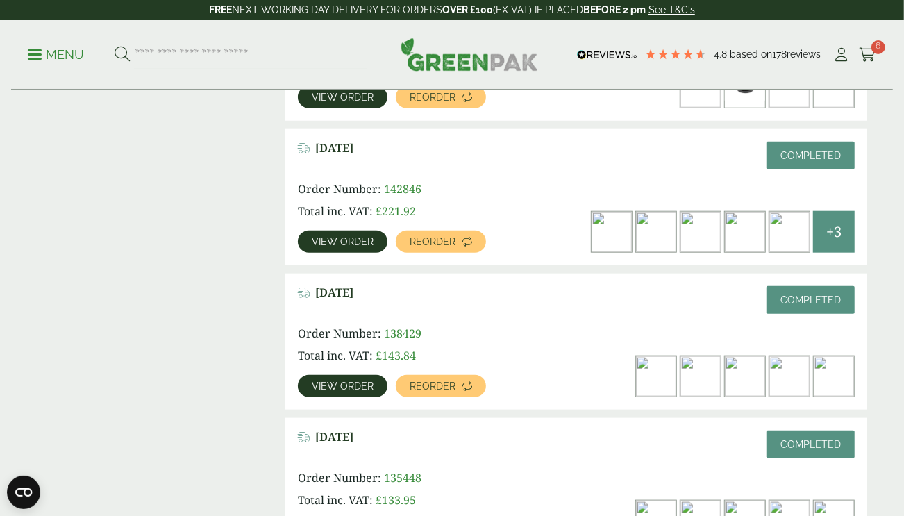
click at [351, 389] on span "View order" at bounding box center [343, 386] width 62 height 10
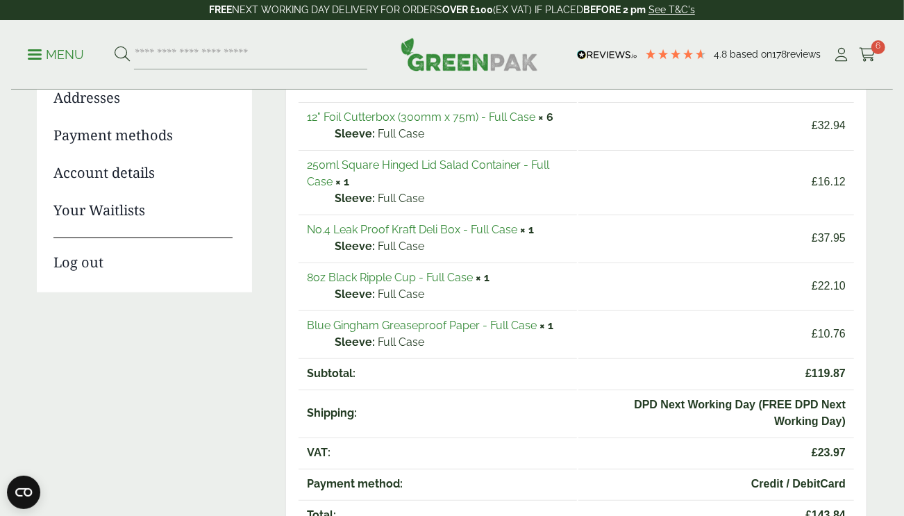
scroll to position [210, 0]
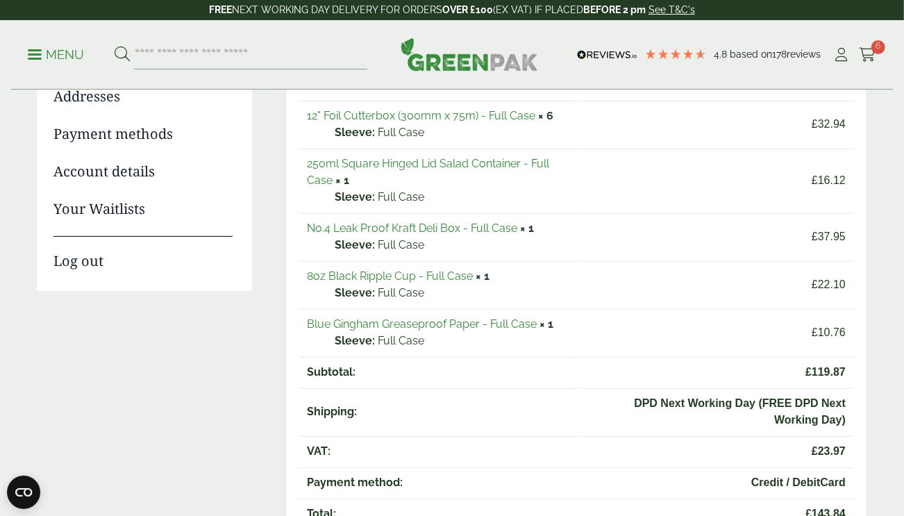
click at [361, 226] on link "No.4 Leak Proof Kraft Deli Box - Full Case" at bounding box center [412, 228] width 210 height 13
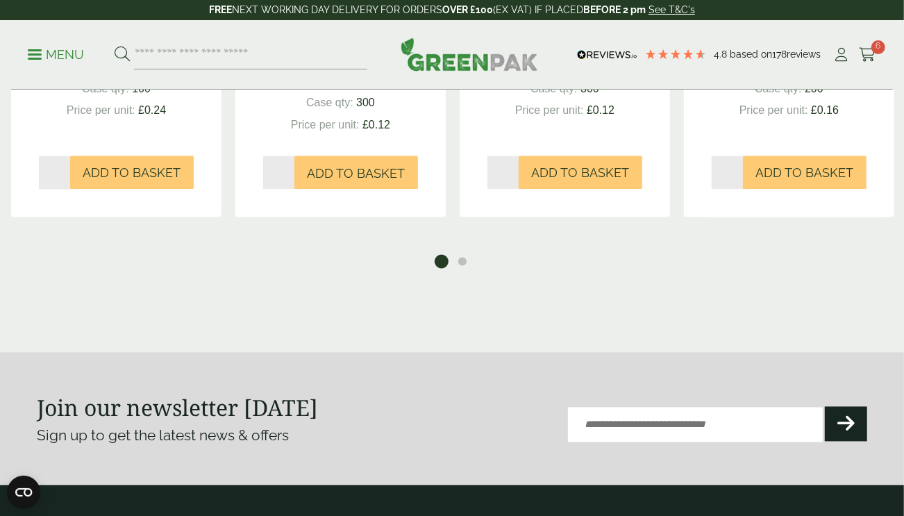
scroll to position [1491, 0]
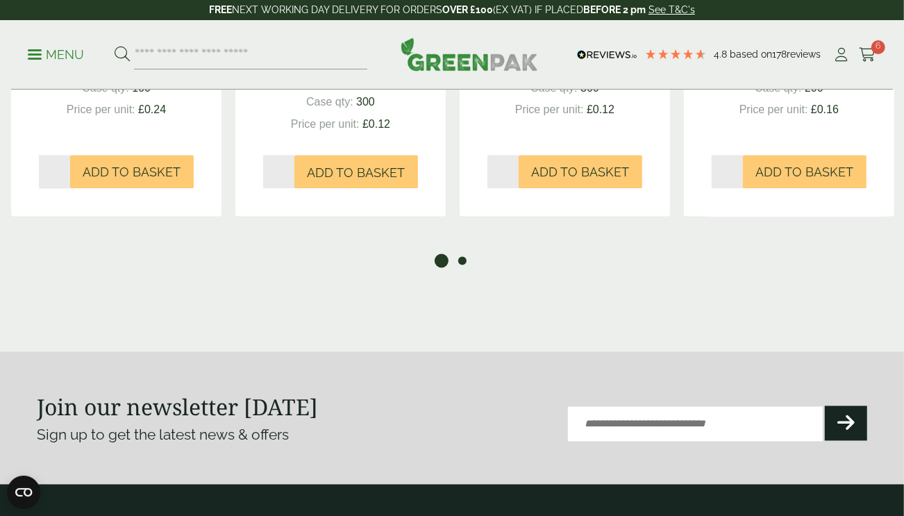
click at [462, 260] on button "2" at bounding box center [463, 261] width 14 height 14
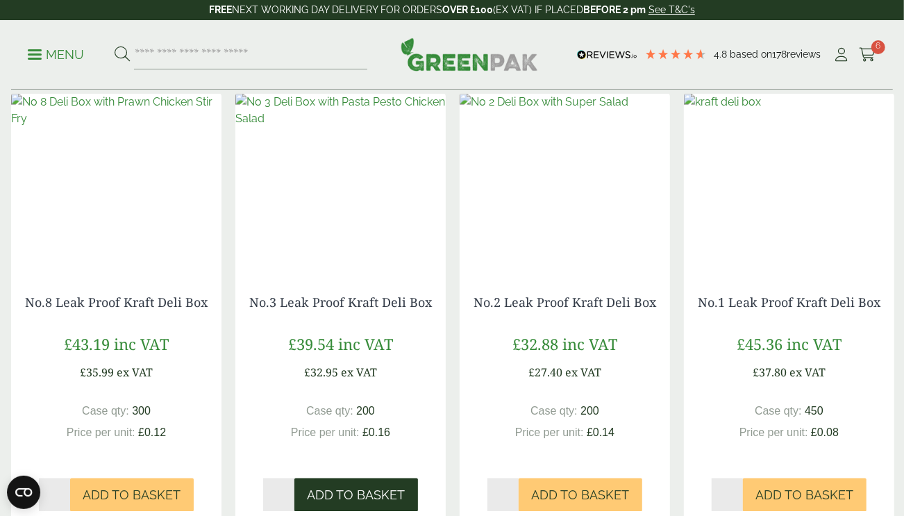
scroll to position [1143, 0]
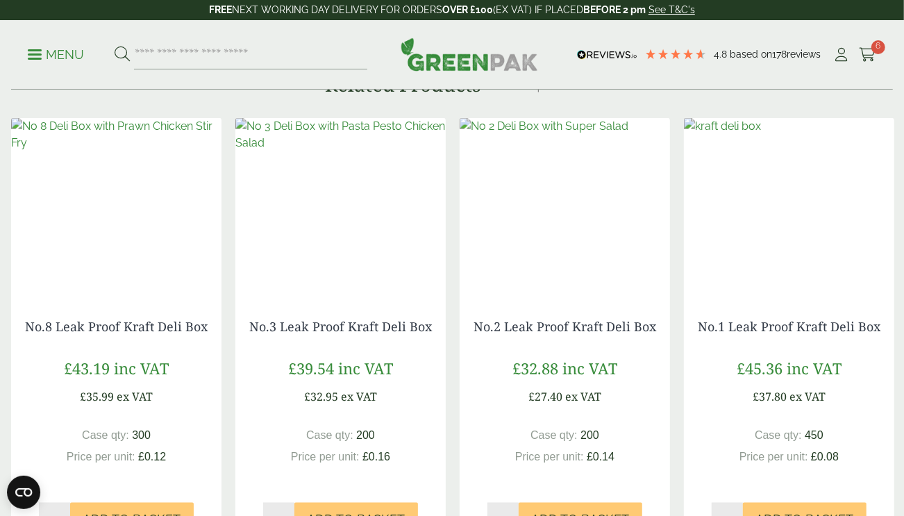
click at [777, 224] on img at bounding box center [789, 205] width 210 height 174
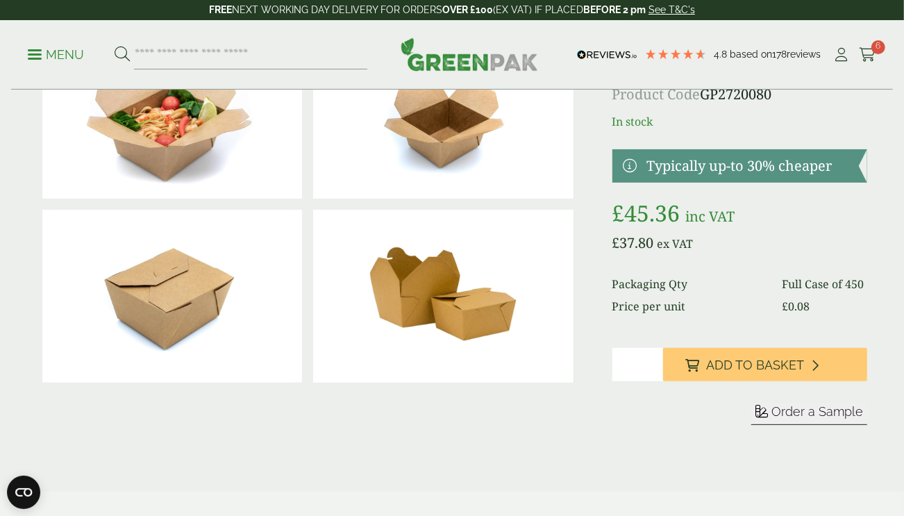
scroll to position [117, 0]
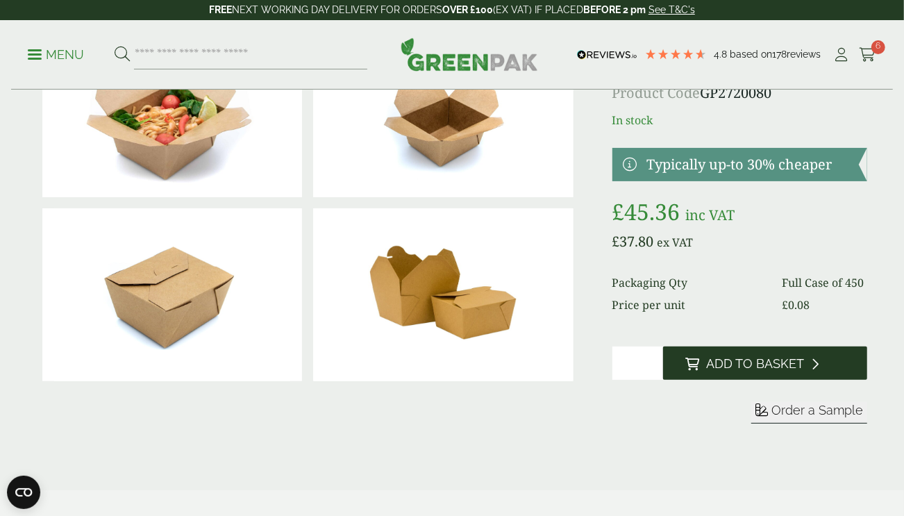
click at [755, 364] on span "Add to Basket" at bounding box center [755, 363] width 98 height 15
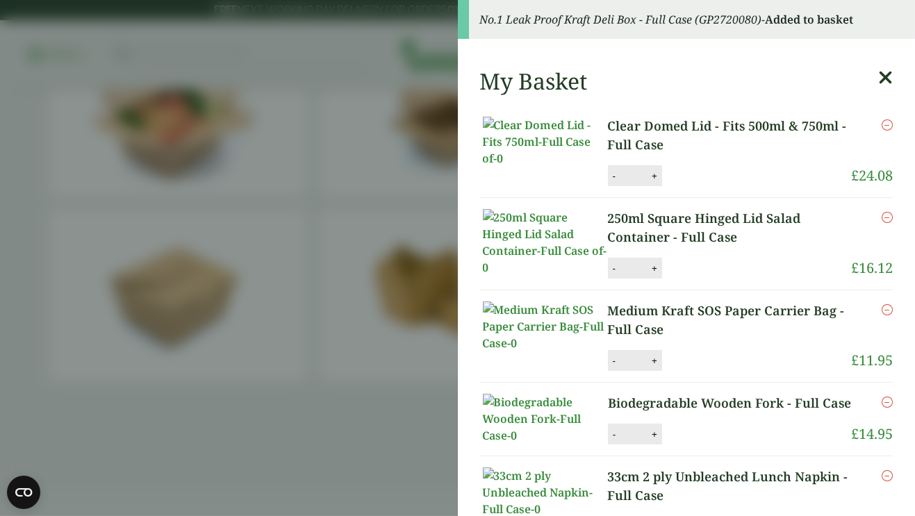
click at [359, 467] on aside "No.1 Leak Proof Kraft Deli Box - Full Case (GP2720080) - Added to basket My Bas…" at bounding box center [457, 258] width 915 height 516
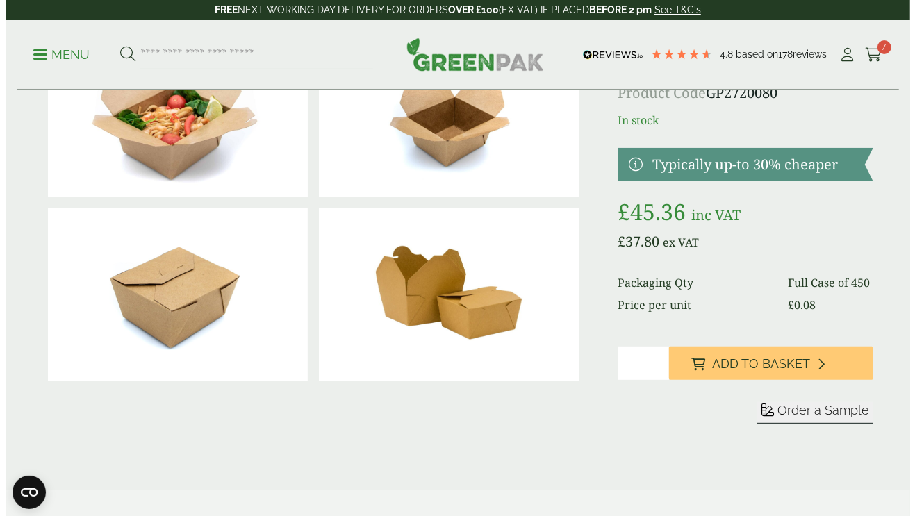
scroll to position [0, 0]
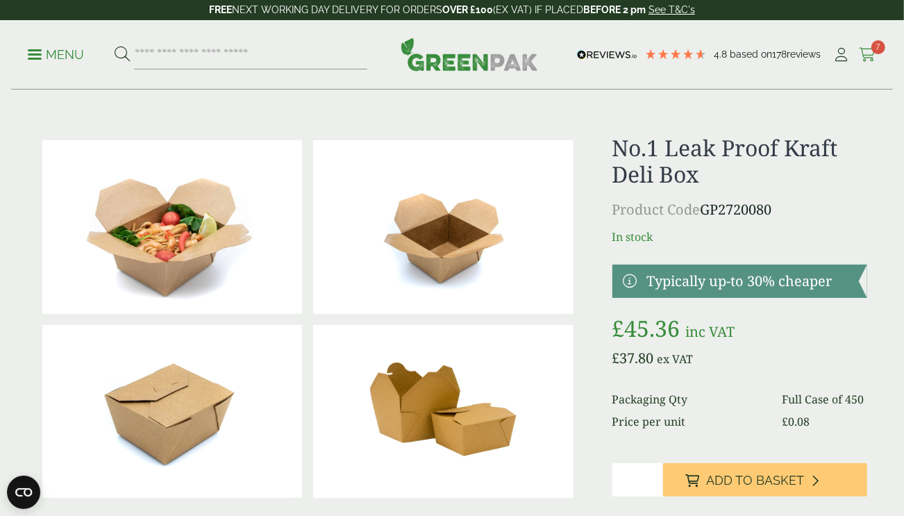
click at [874, 57] on icon at bounding box center [867, 55] width 17 height 14
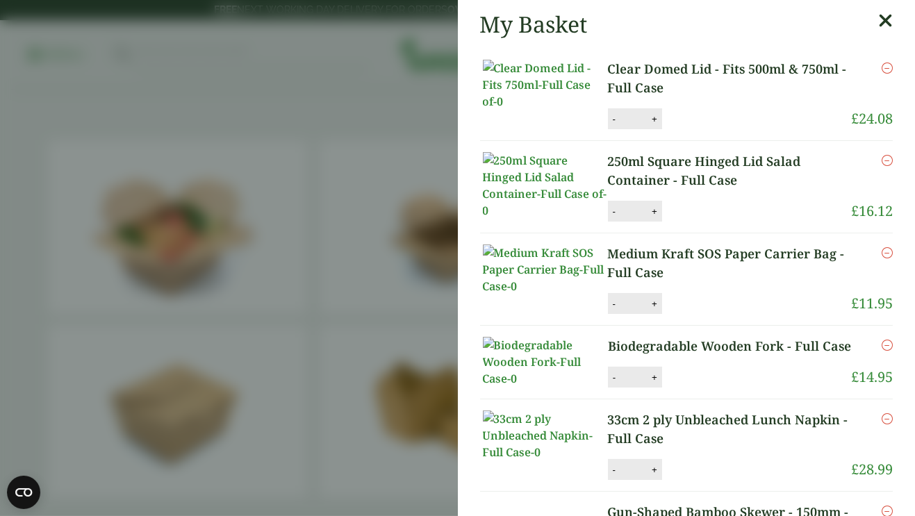
click at [356, 124] on aside "My Basket Clear Domed Lid - Fits 500ml & 750ml - Full Case Clear Domed Lid - Fi…" at bounding box center [457, 258] width 915 height 516
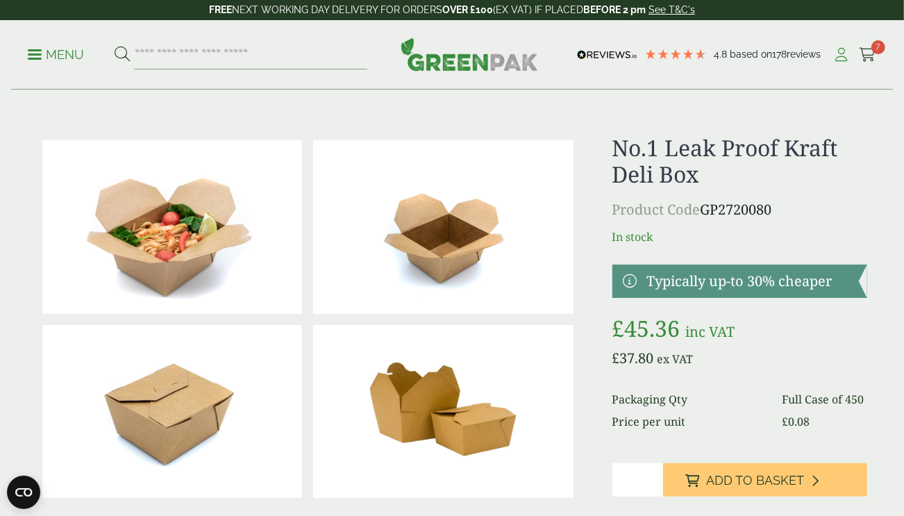
click at [840, 54] on icon at bounding box center [841, 55] width 17 height 14
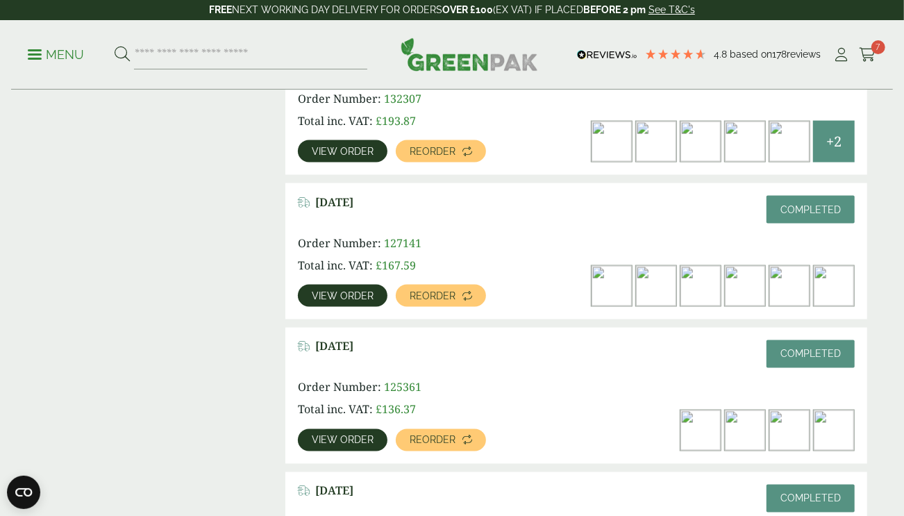
scroll to position [1286, 0]
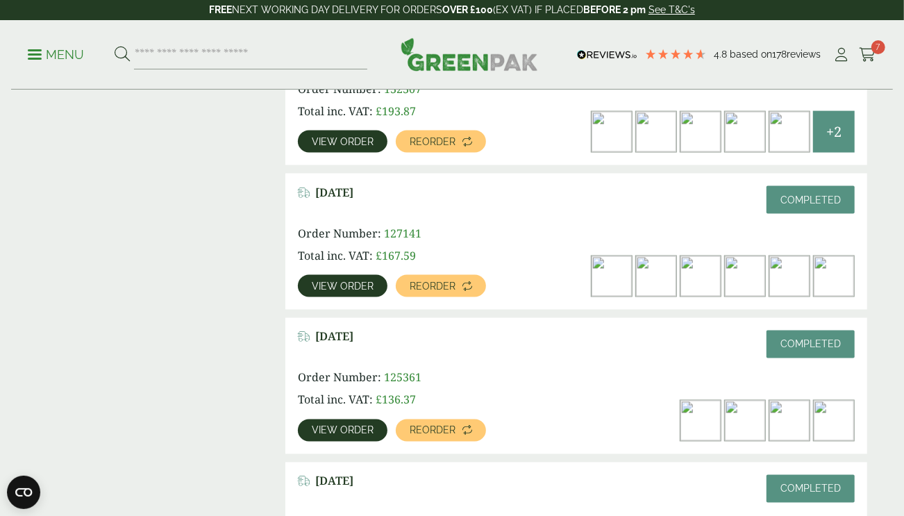
click at [349, 281] on span "View order" at bounding box center [343, 286] width 62 height 10
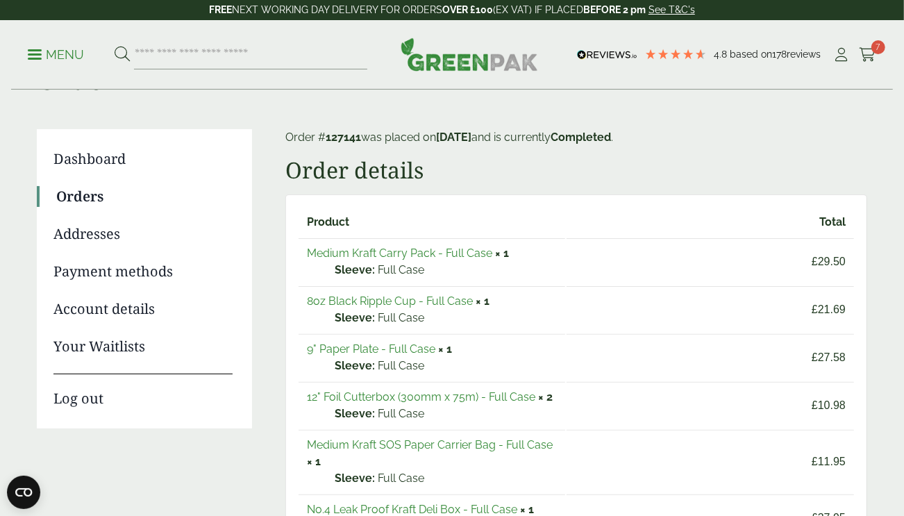
scroll to position [73, 0]
click at [404, 342] on link "9" Paper Plate - Full Case" at bounding box center [371, 348] width 128 height 13
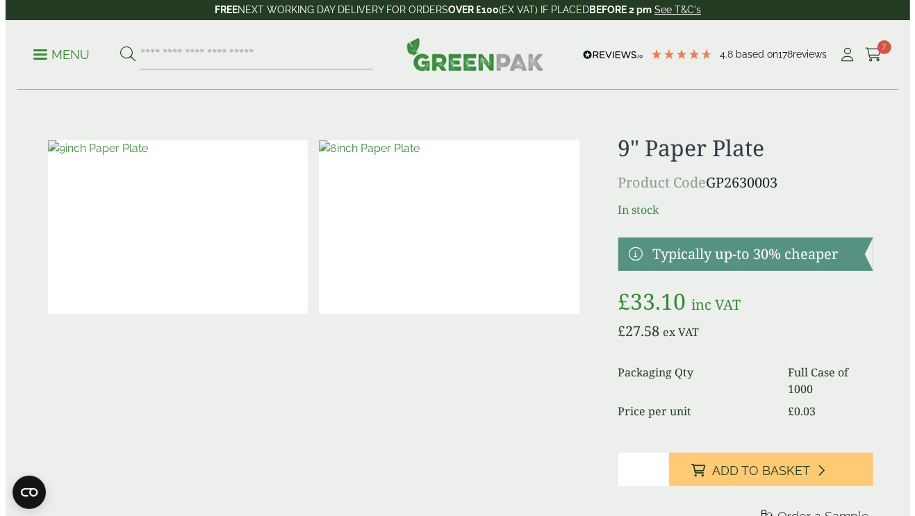
scroll to position [3, 0]
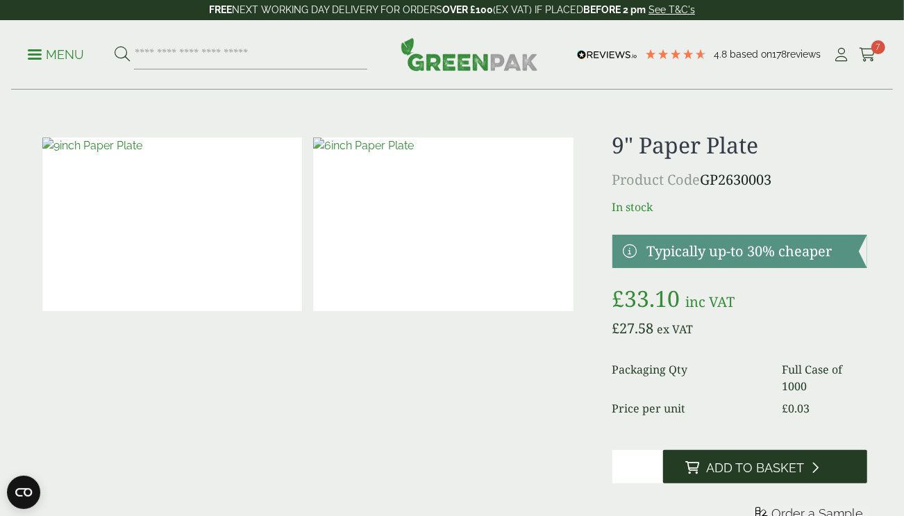
click at [774, 462] on span "Add to Basket" at bounding box center [755, 468] width 98 height 15
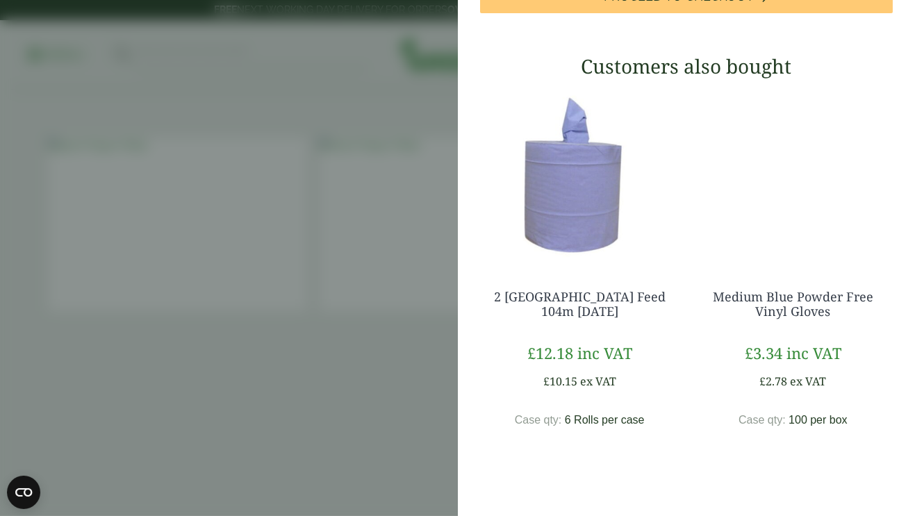
scroll to position [788, 0]
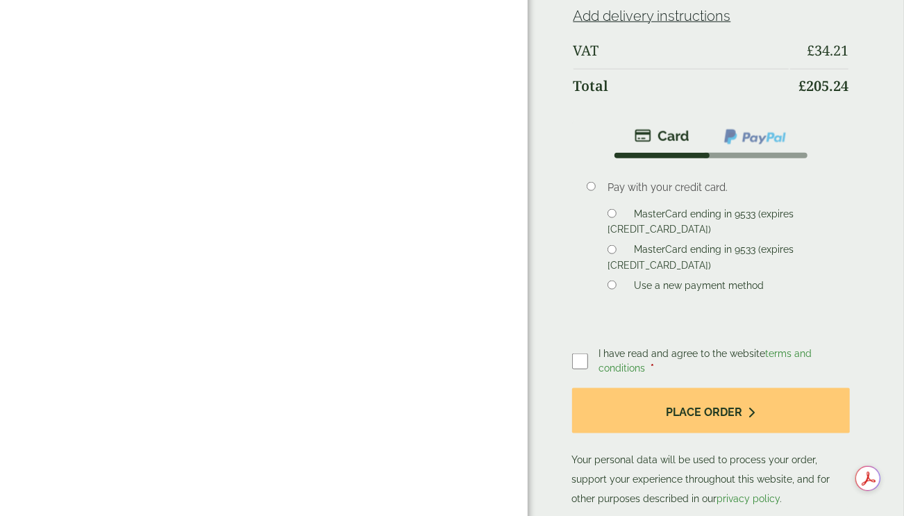
scroll to position [893, 0]
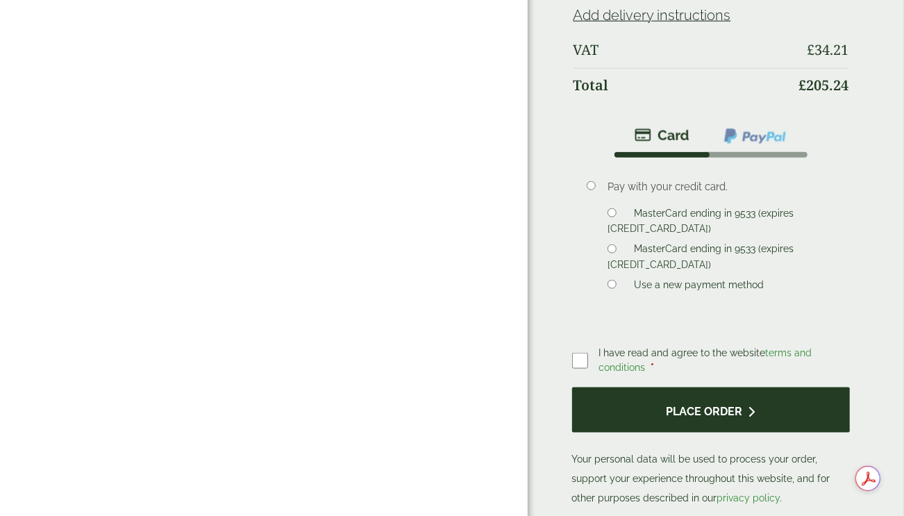
click at [684, 410] on button "Place order" at bounding box center [711, 410] width 278 height 45
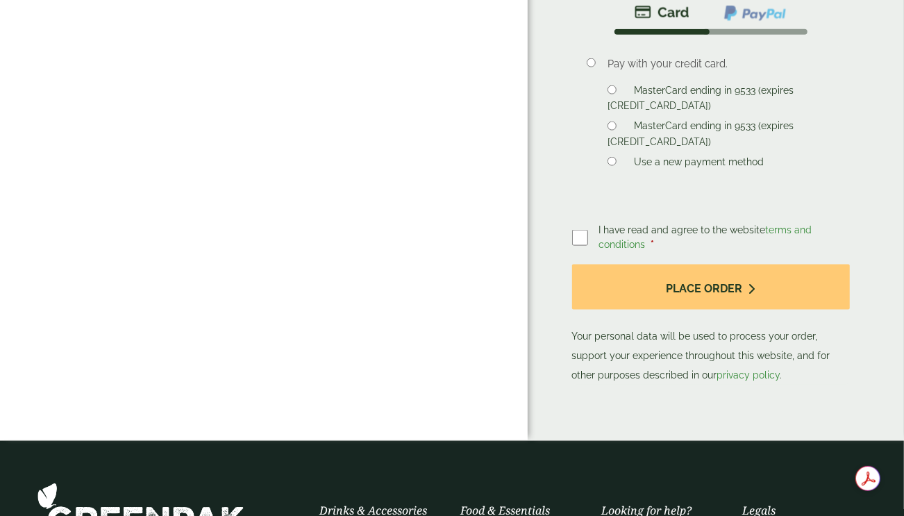
scroll to position [1078, 0]
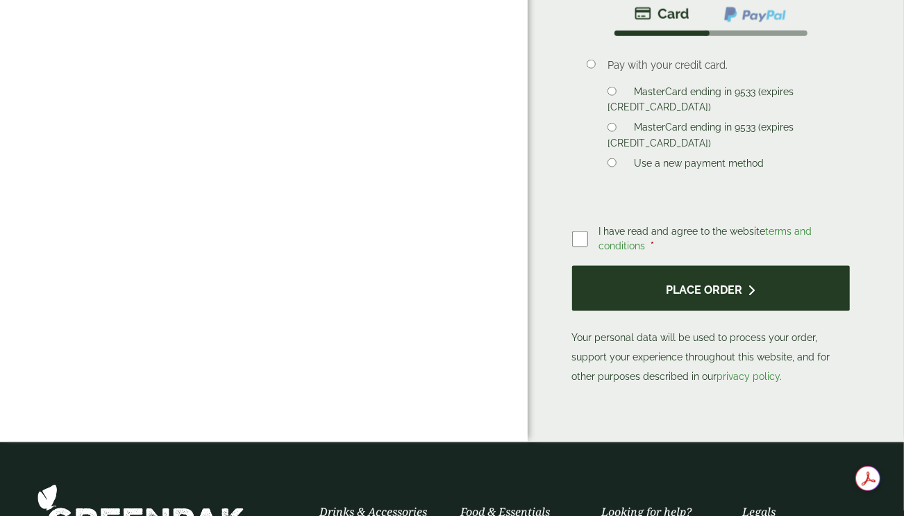
click at [691, 288] on button "Place order" at bounding box center [711, 288] width 278 height 45
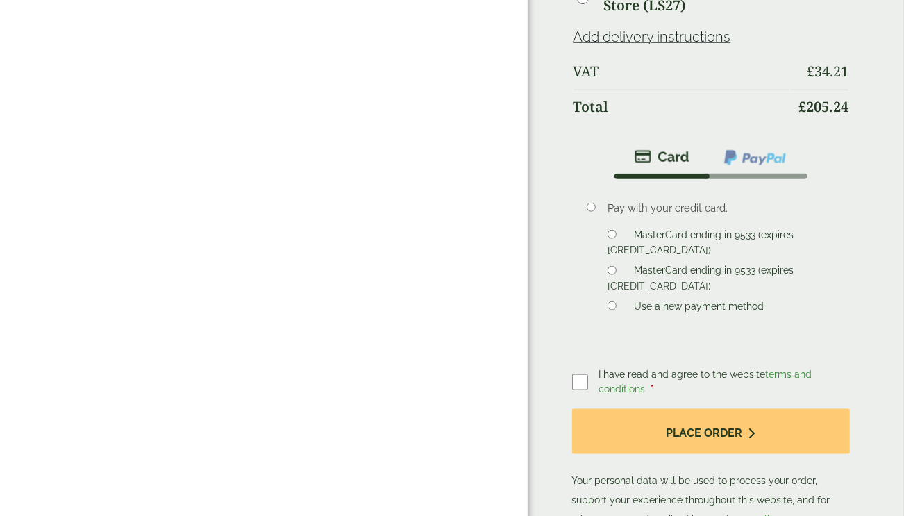
scroll to position [935, 0]
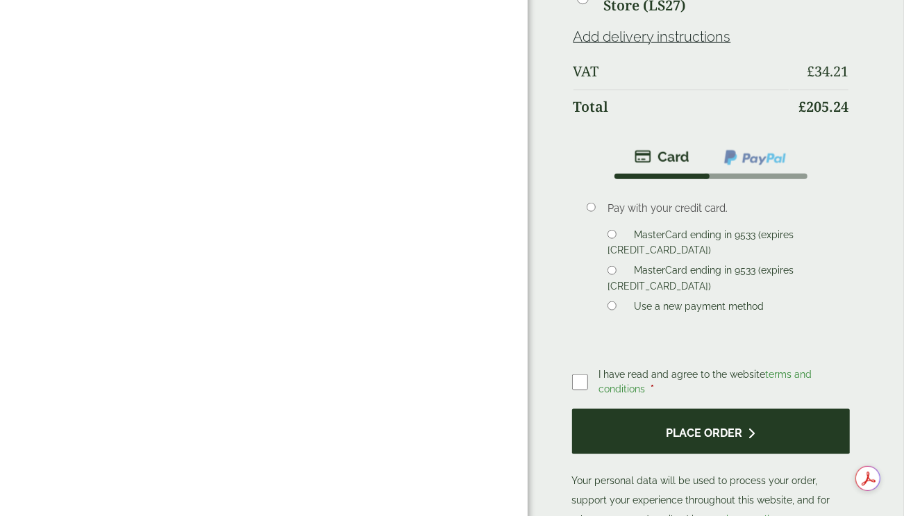
click at [749, 428] on icon "submit" at bounding box center [752, 433] width 7 height 11
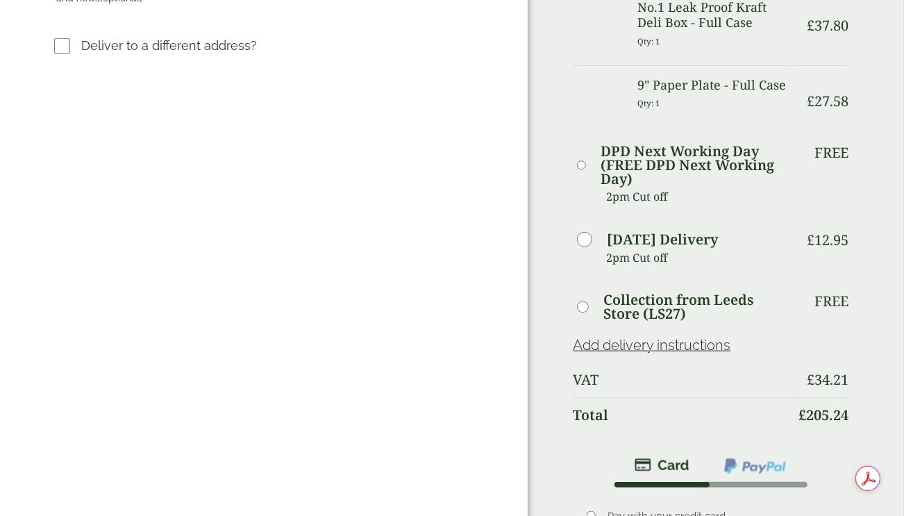
scroll to position [624, 0]
